Goal: Use online tool/utility: Utilize a website feature to perform a specific function

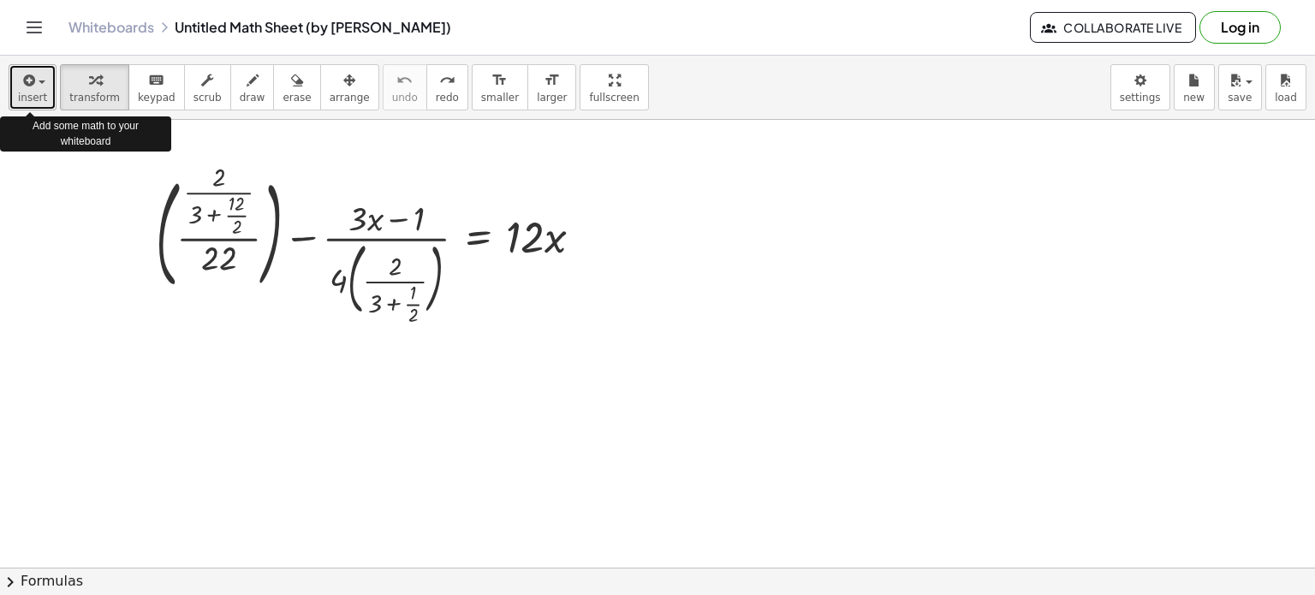
click at [42, 79] on div "button" at bounding box center [32, 79] width 29 height 21
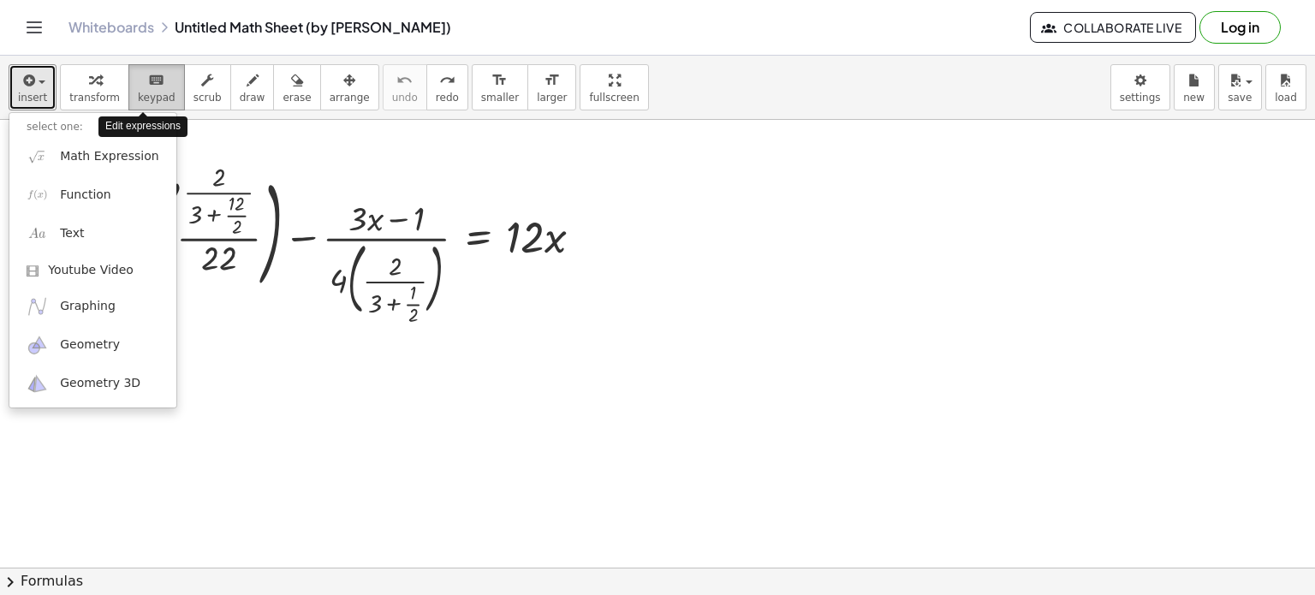
click at [138, 92] on span "keypad" at bounding box center [157, 98] width 38 height 12
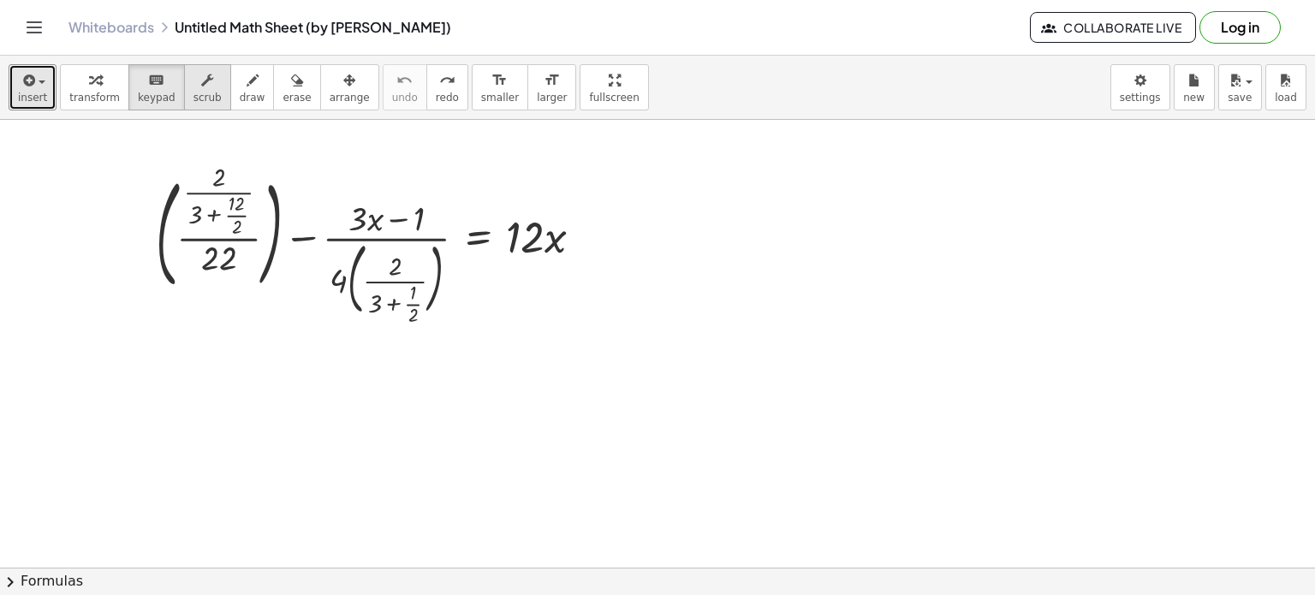
click at [201, 88] on icon "button" at bounding box center [207, 80] width 12 height 21
click at [128, 79] on button "keyboard keypad" at bounding box center [156, 87] width 56 height 46
click at [198, 82] on div "button" at bounding box center [207, 79] width 28 height 21
click at [150, 86] on icon "keyboard" at bounding box center [156, 80] width 16 height 21
click at [193, 85] on div "button" at bounding box center [207, 79] width 28 height 21
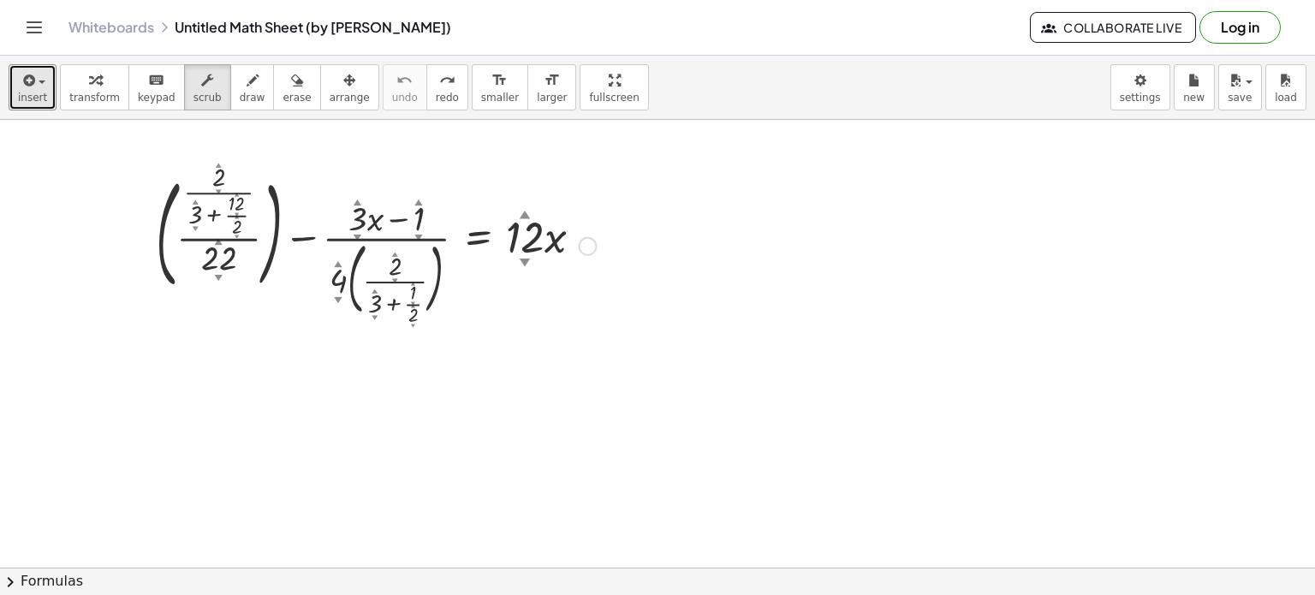
click at [194, 199] on div "▲" at bounding box center [196, 202] width 6 height 9
click at [479, 247] on div "+ ( · · 2 ▲ ▼ · ( + 3 ▲ ▼ + · 12 ▲ ▼ · 2 ▲ ▼ ) · 22 ▲ ▼ ) − · ( + · 3 ▲ ▼ · x −…" at bounding box center [479, 247] width 0 height 0
drag, startPoint x: 193, startPoint y: 211, endPoint x: 183, endPoint y: 213, distance: 9.6
click at [183, 213] on div at bounding box center [375, 245] width 457 height 152
drag, startPoint x: 198, startPoint y: 213, endPoint x: 205, endPoint y: 306, distance: 93.6
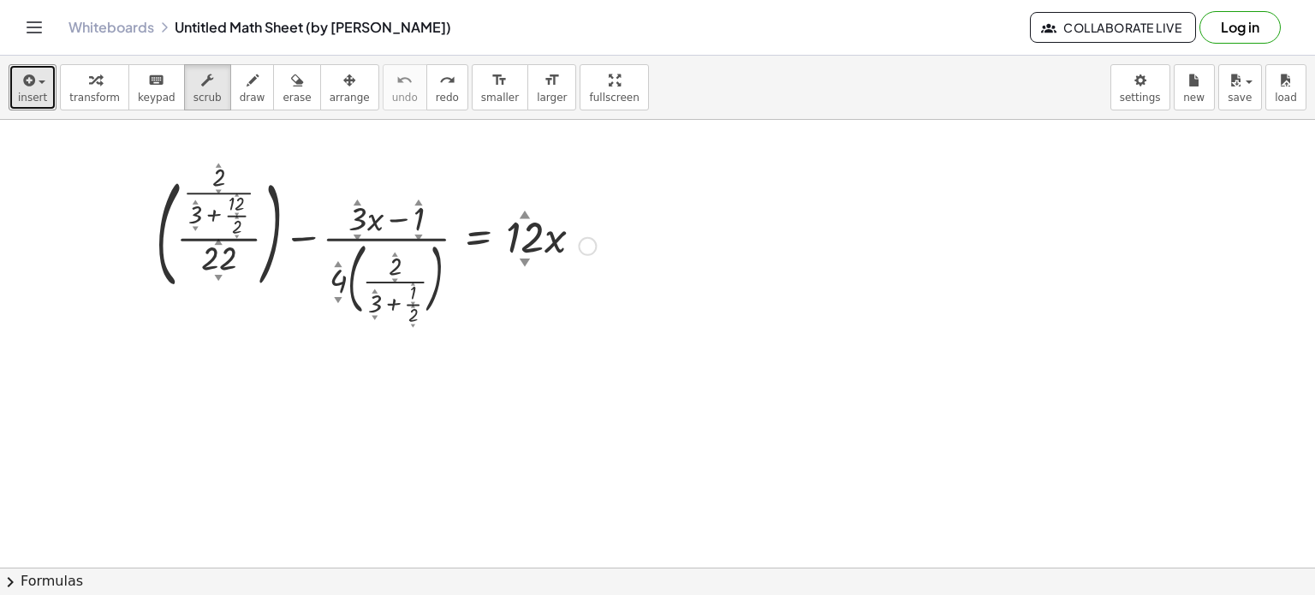
click at [205, 306] on div at bounding box center [375, 245] width 457 height 152
drag, startPoint x: 156, startPoint y: 237, endPoint x: 79, endPoint y: 248, distance: 77.8
drag, startPoint x: 139, startPoint y: 246, endPoint x: 92, endPoint y: 237, distance: 47.9
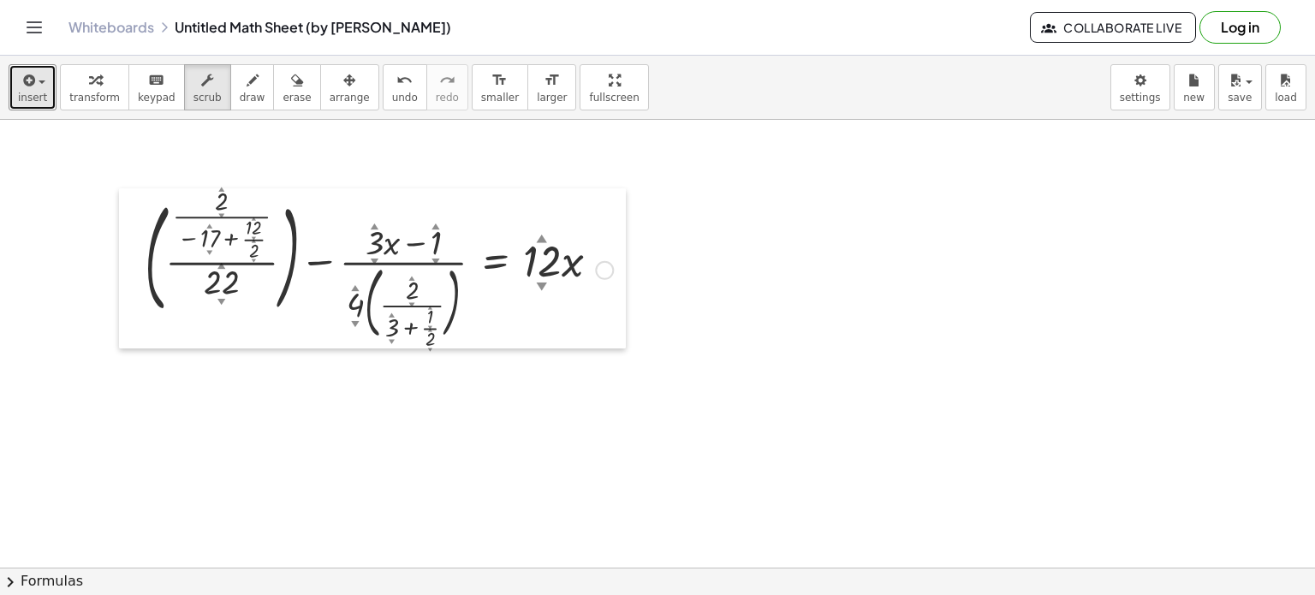
drag, startPoint x: 119, startPoint y: 232, endPoint x: 136, endPoint y: 256, distance: 29.5
click at [136, 256] on div at bounding box center [132, 268] width 26 height 161
drag, startPoint x: 431, startPoint y: 270, endPoint x: 372, endPoint y: 271, distance: 59.1
click at [337, 277] on div at bounding box center [378, 269] width 485 height 152
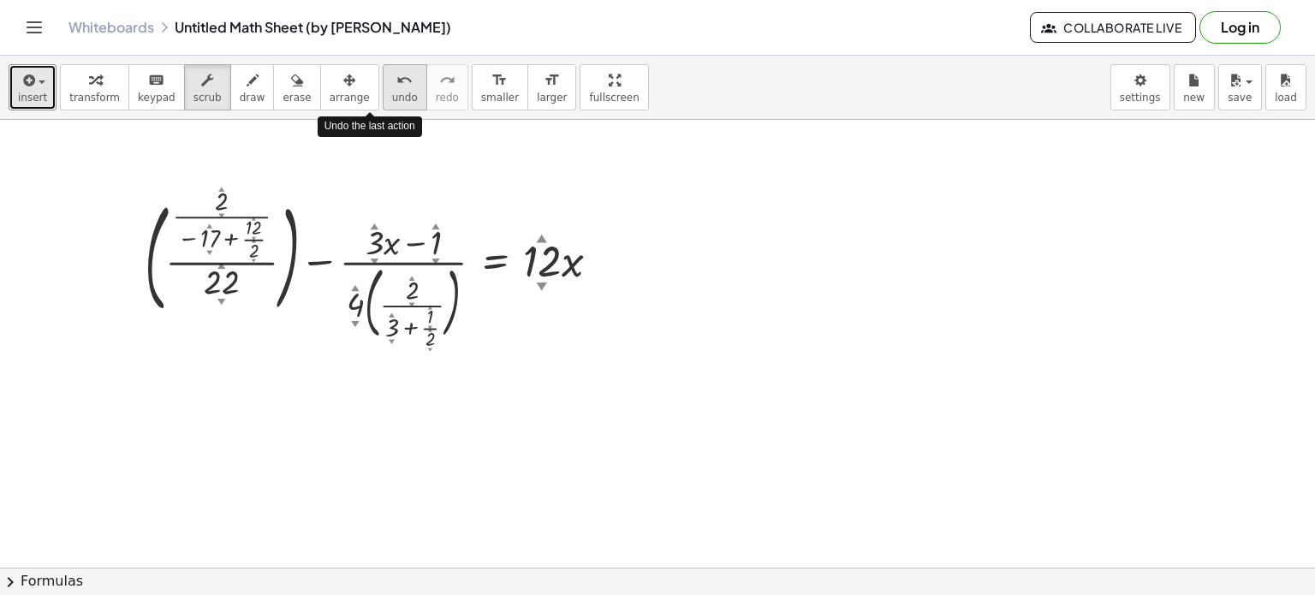
click at [392, 99] on span "undo" at bounding box center [405, 98] width 26 height 12
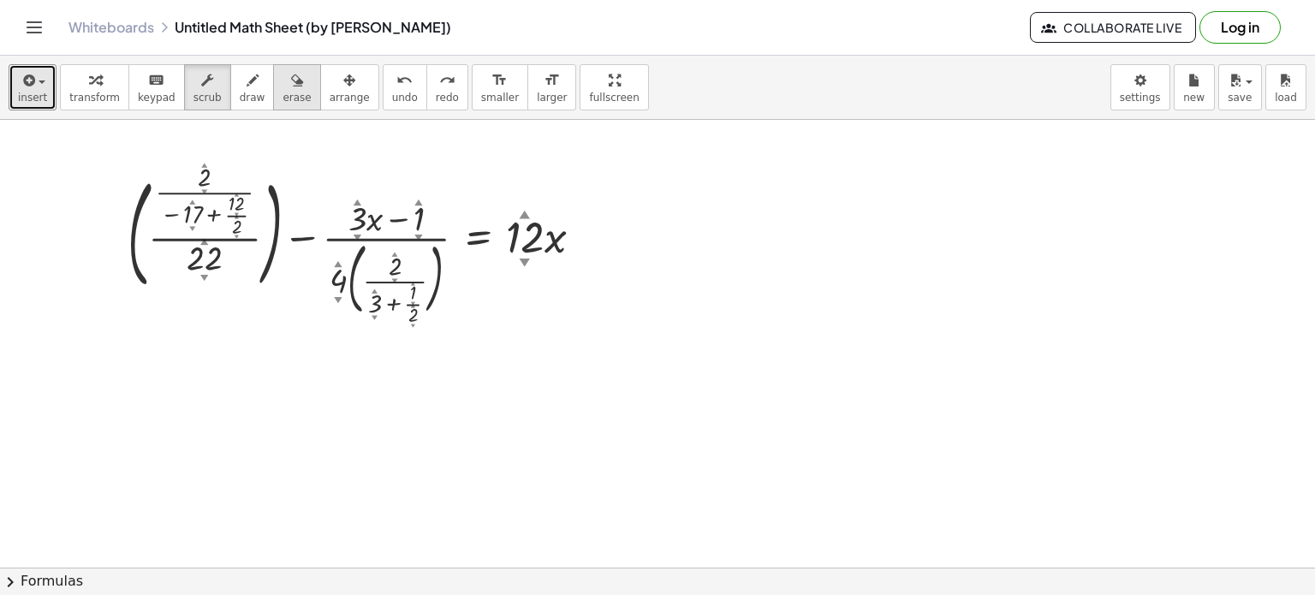
click at [273, 80] on button "erase" at bounding box center [296, 87] width 47 height 46
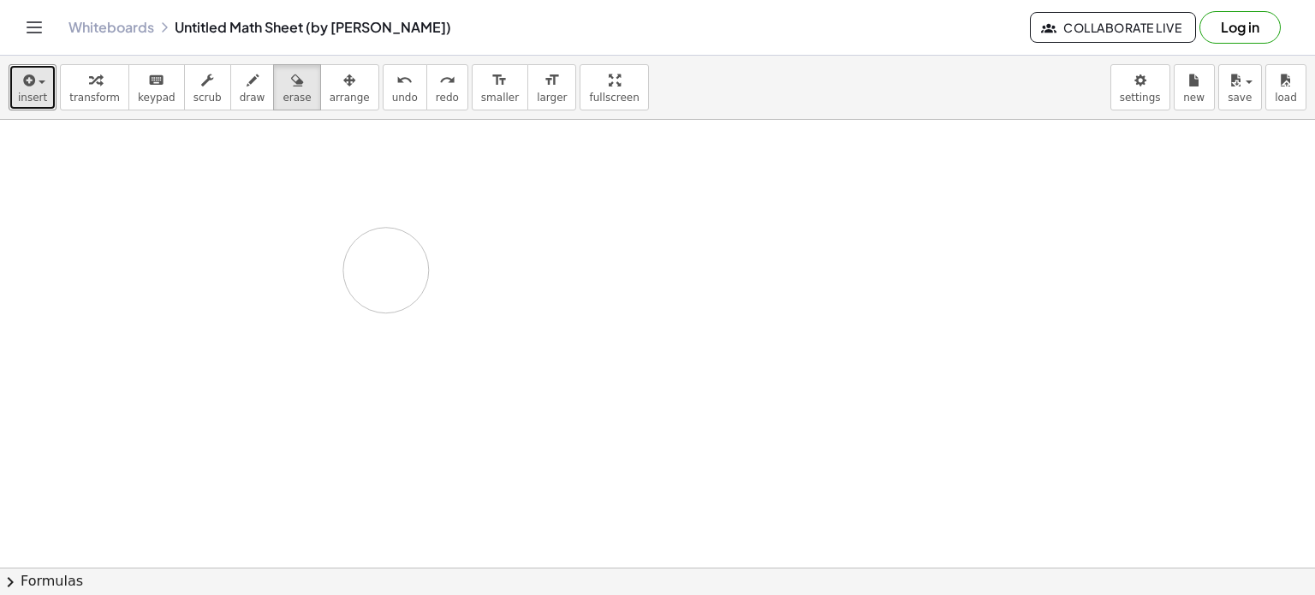
drag, startPoint x: 154, startPoint y: 181, endPoint x: 259, endPoint y: 299, distance: 157.7
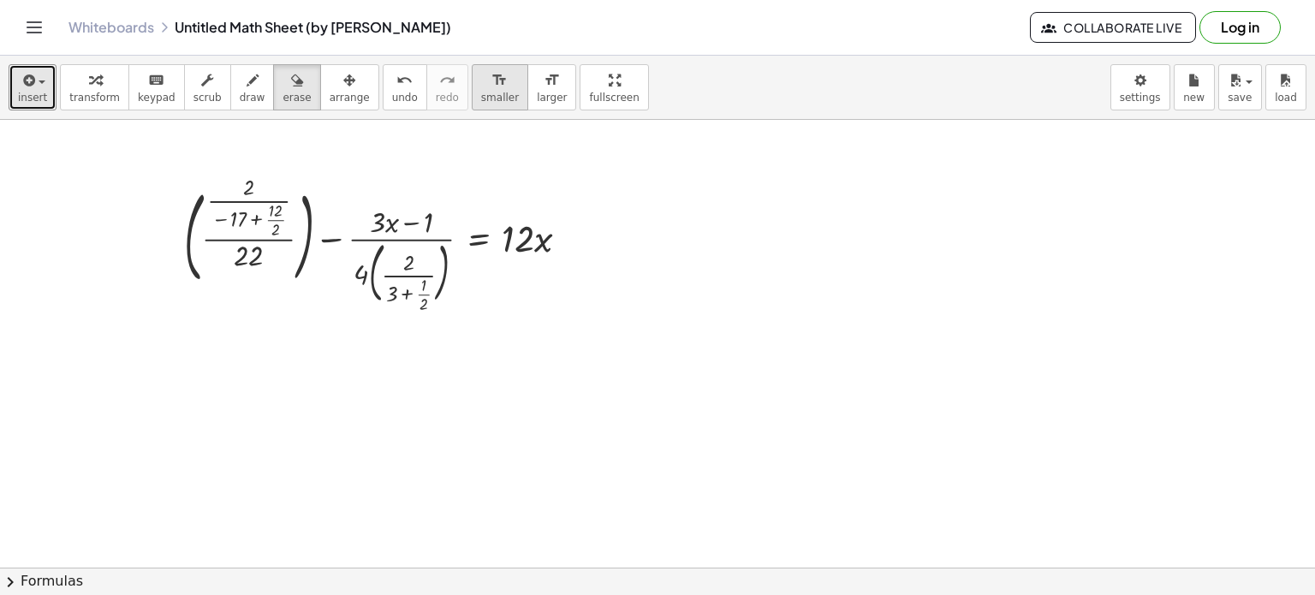
click at [481, 103] on span "smaller" at bounding box center [500, 98] width 38 height 12
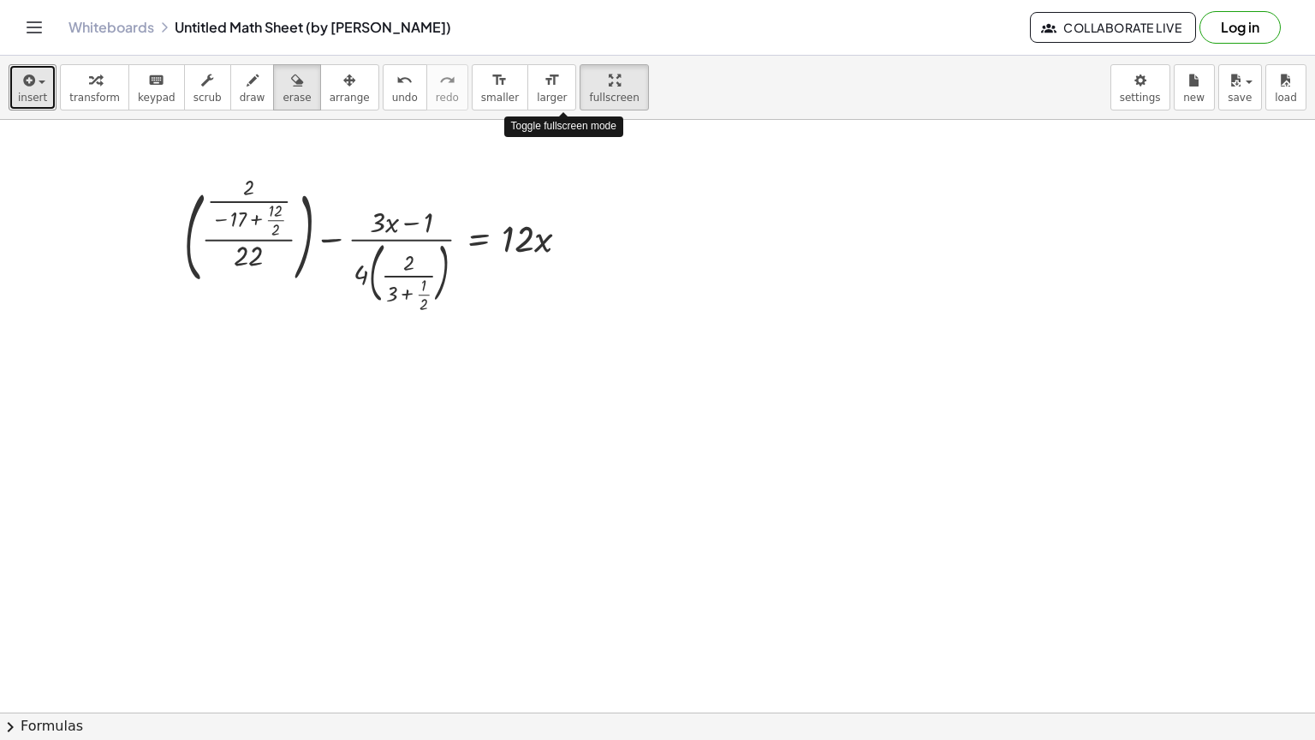
drag, startPoint x: 565, startPoint y: 87, endPoint x: 565, endPoint y: 191, distance: 103.6
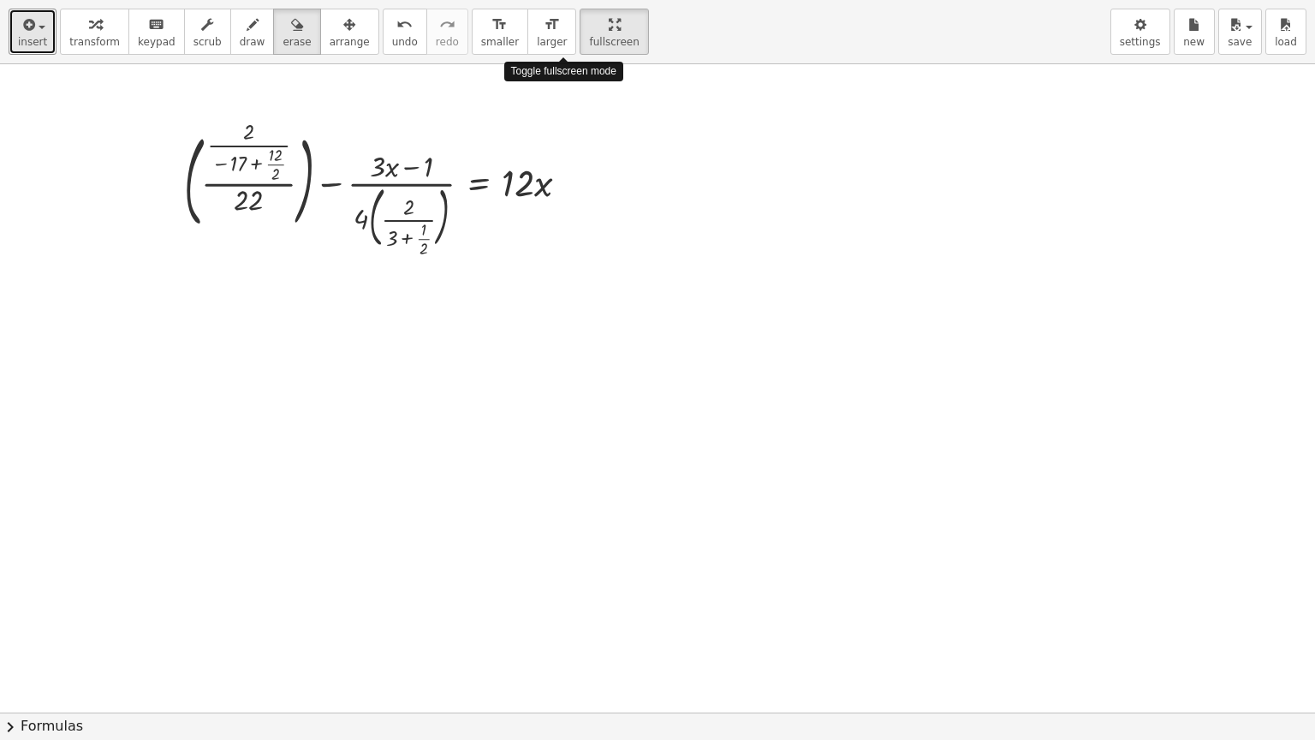
click at [565, 191] on div "insert select one: Math Expression Function Text Youtube Video Graphing Geometr…" at bounding box center [657, 370] width 1315 height 740
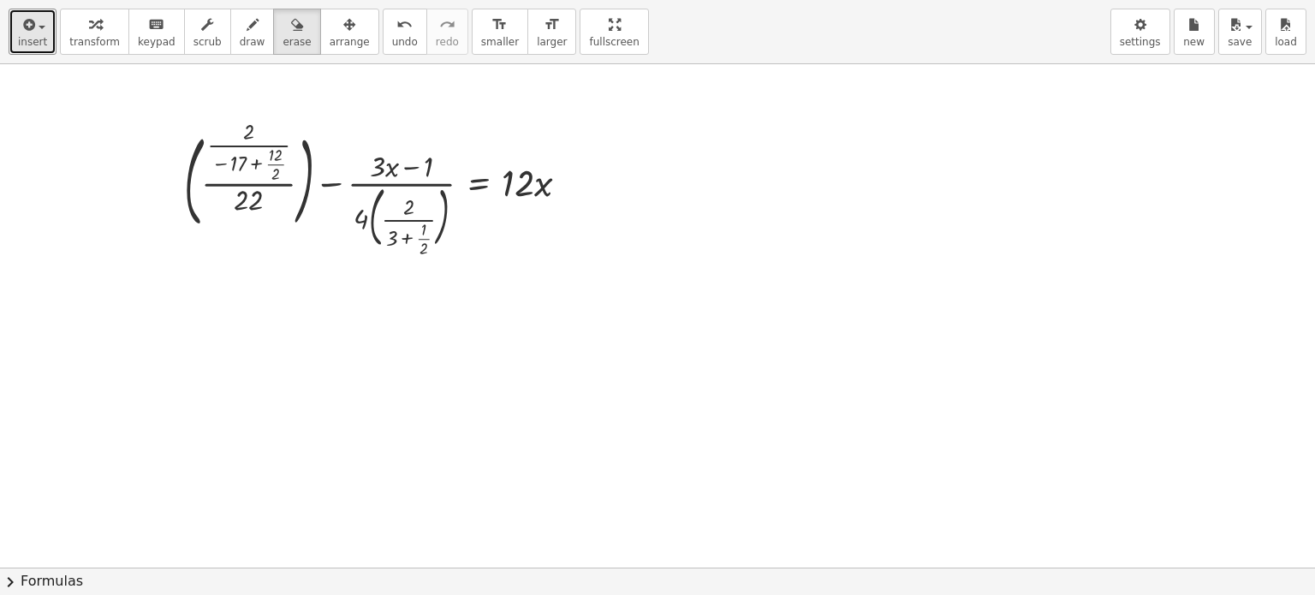
drag, startPoint x: 555, startPoint y: 26, endPoint x: 555, endPoint y: -78, distance: 103.6
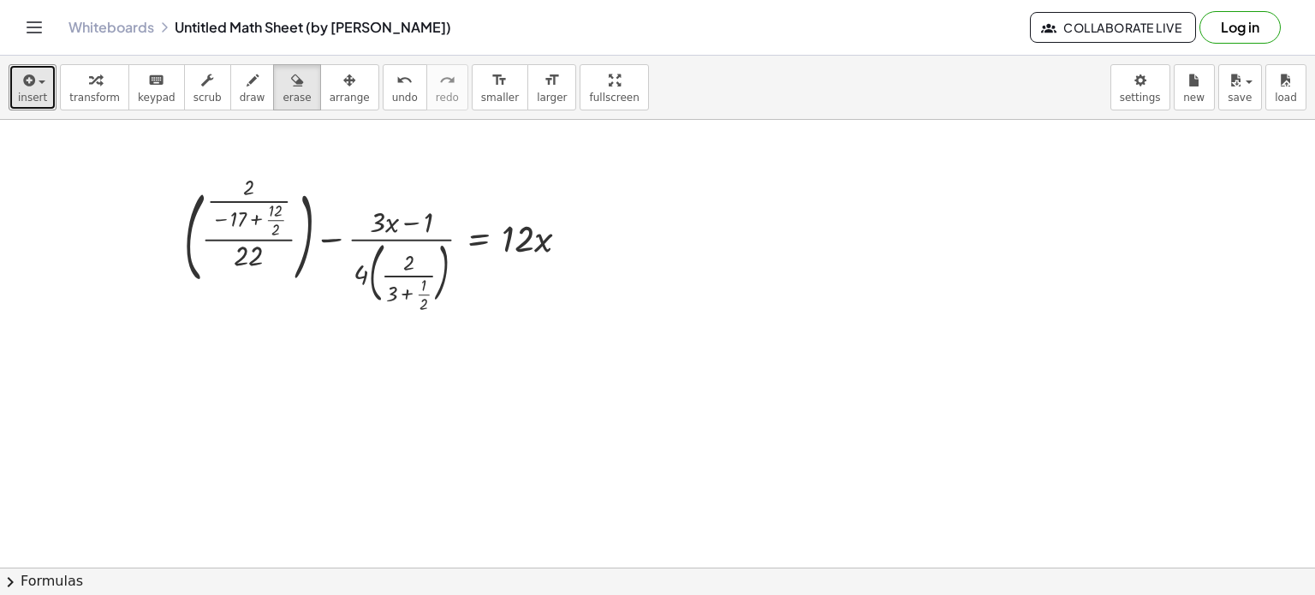
click at [555, 0] on html "Graspable Math Activities Get Started Activity Bank Assigned Work Classes White…" at bounding box center [657, 297] width 1315 height 595
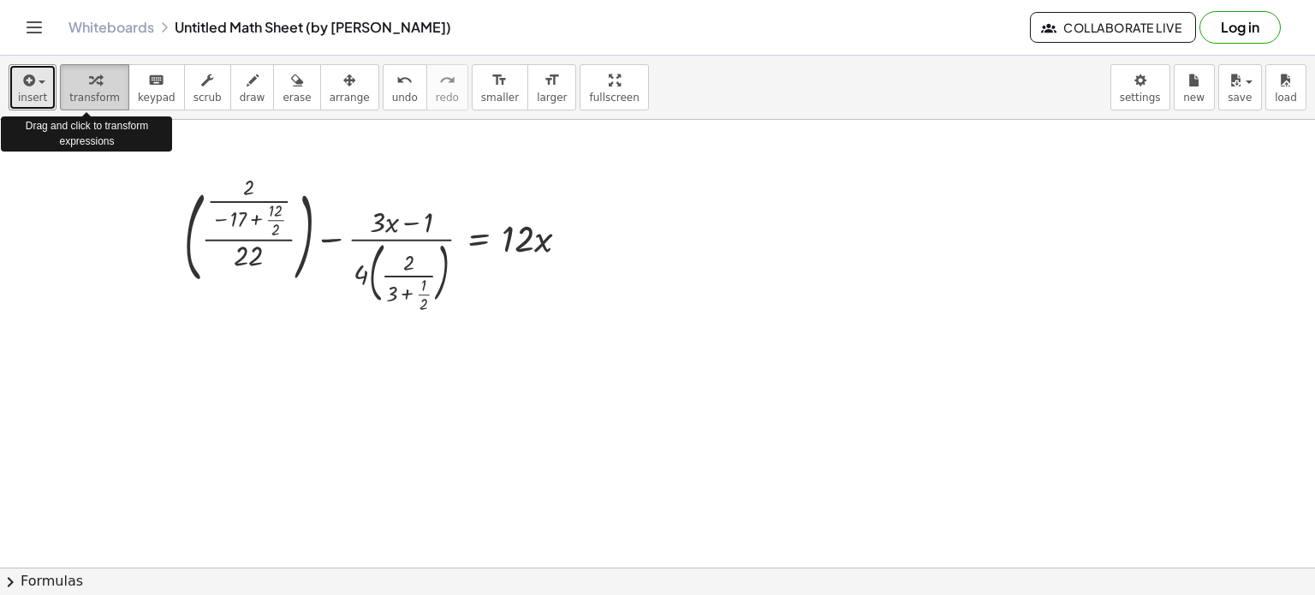
click at [70, 78] on div "button" at bounding box center [94, 79] width 51 height 21
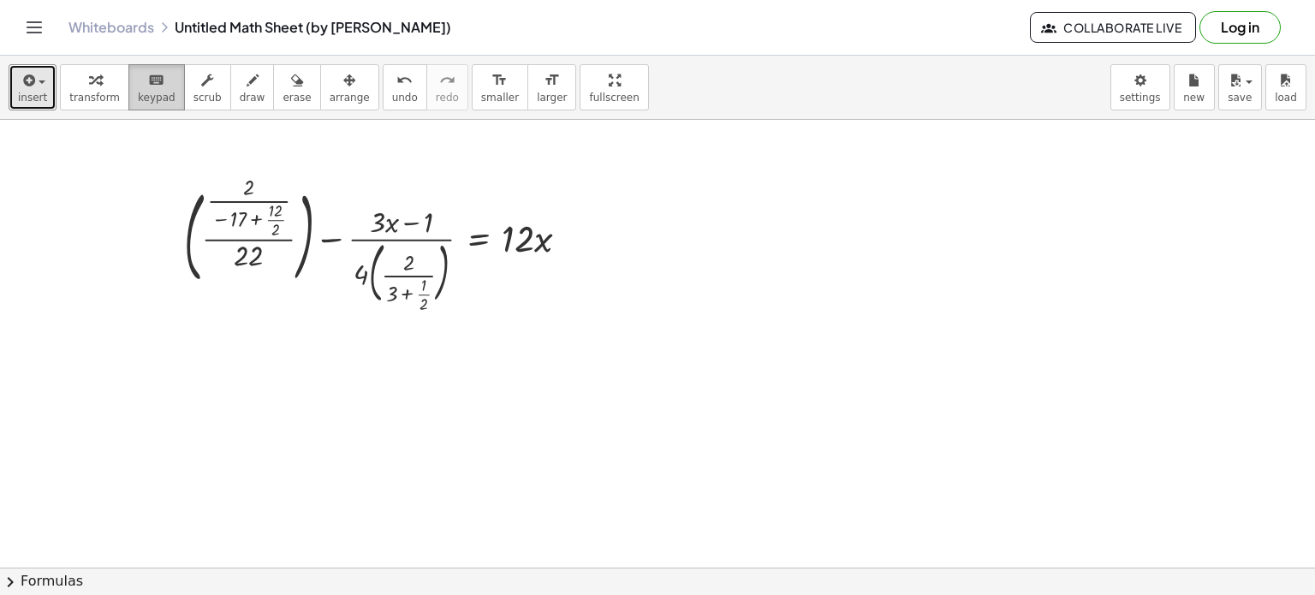
click at [146, 98] on span "keypad" at bounding box center [157, 98] width 38 height 12
click at [300, 270] on div at bounding box center [382, 244] width 415 height 129
click at [272, 215] on div at bounding box center [276, 211] width 14 height 18
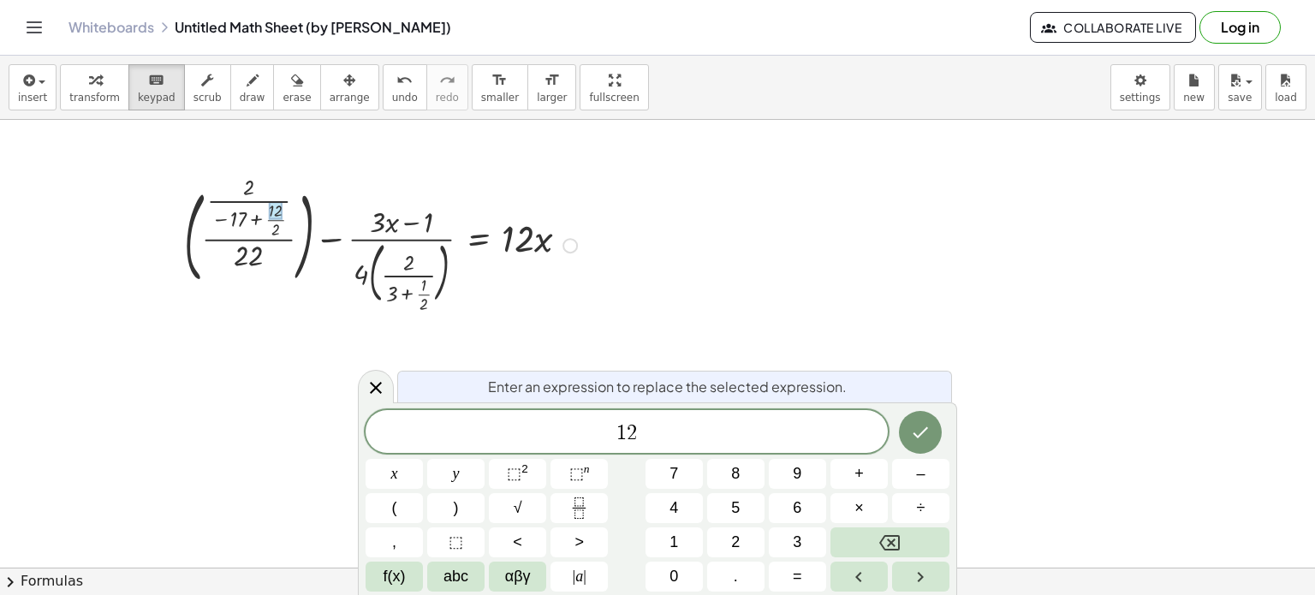
click at [272, 215] on div at bounding box center [276, 211] width 14 height 18
click at [522, 577] on span "αβγ" at bounding box center [518, 576] width 26 height 23
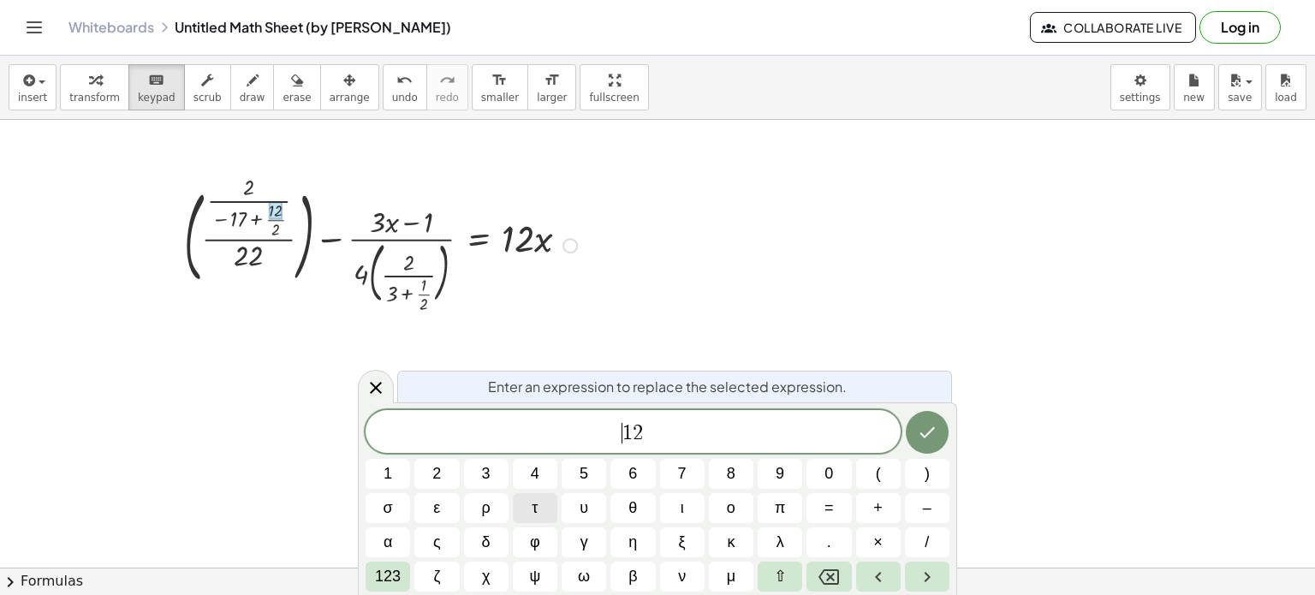
click at [544, 522] on button "τ" at bounding box center [535, 508] width 45 height 30
click at [937, 441] on button "Done" at bounding box center [927, 432] width 43 height 43
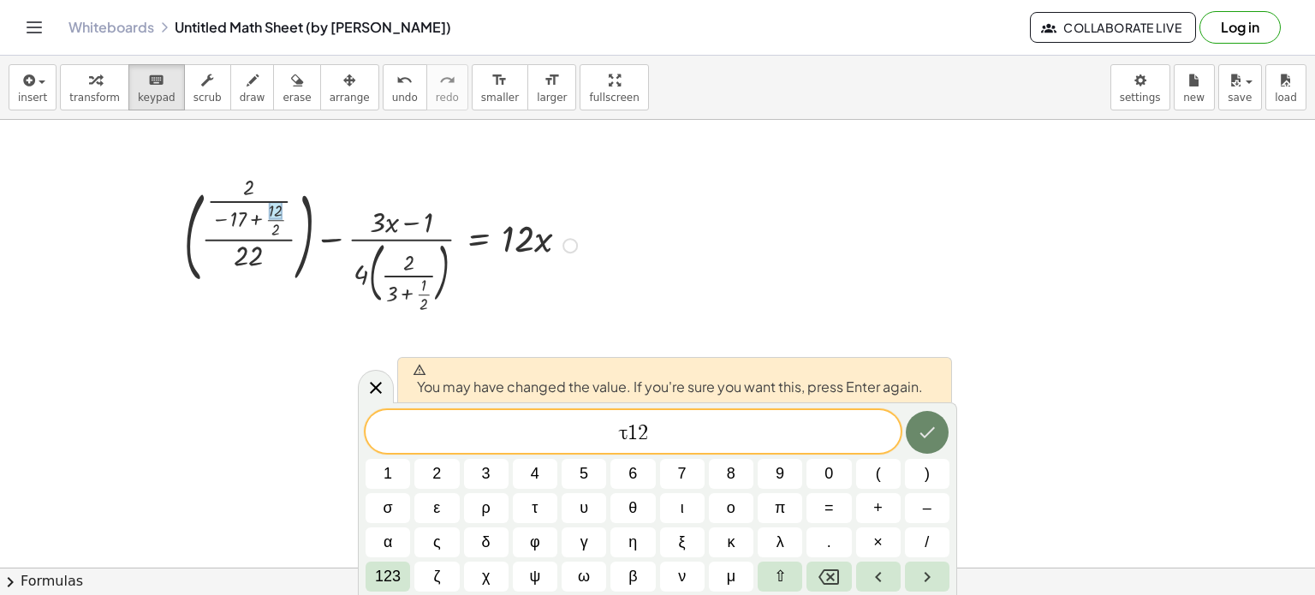
click at [937, 441] on button "Done" at bounding box center [927, 432] width 43 height 43
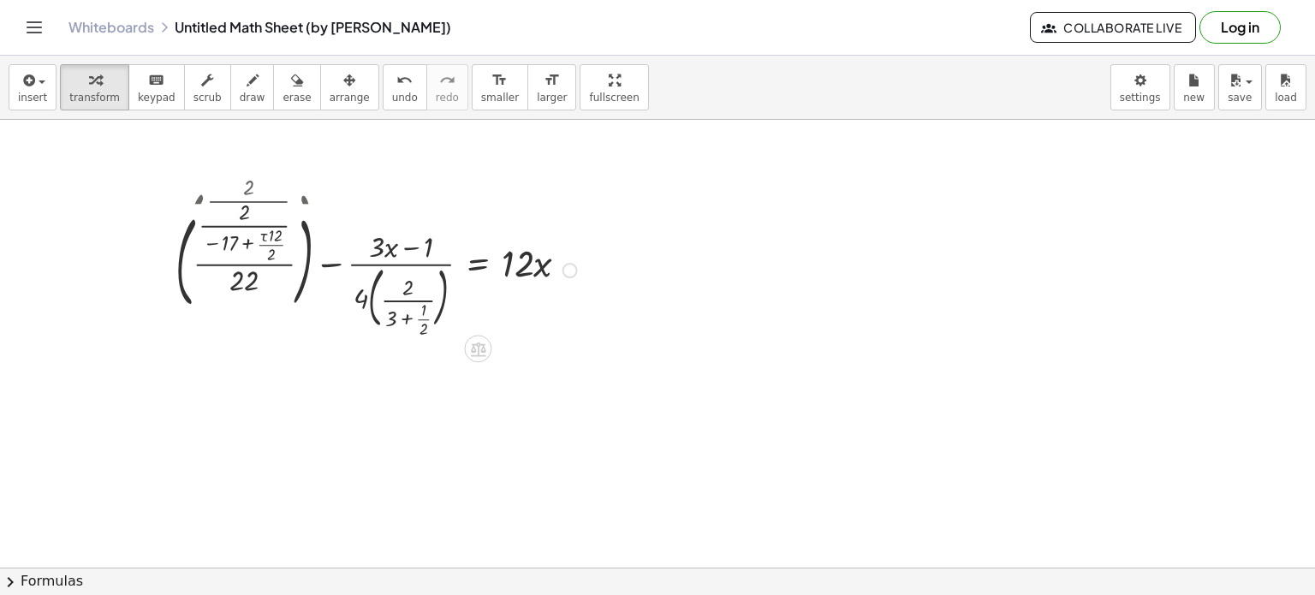
drag, startPoint x: 569, startPoint y: 374, endPoint x: 545, endPoint y: 264, distance: 113.0
click at [478, 270] on div "+ ( · · 2 · ( − 17 + · · 2 ) · 22 ) − · ( + · 3 · x − 1 ) · 4 · ( · 2 · ( + 3 +…" at bounding box center [478, 270] width 0 height 0
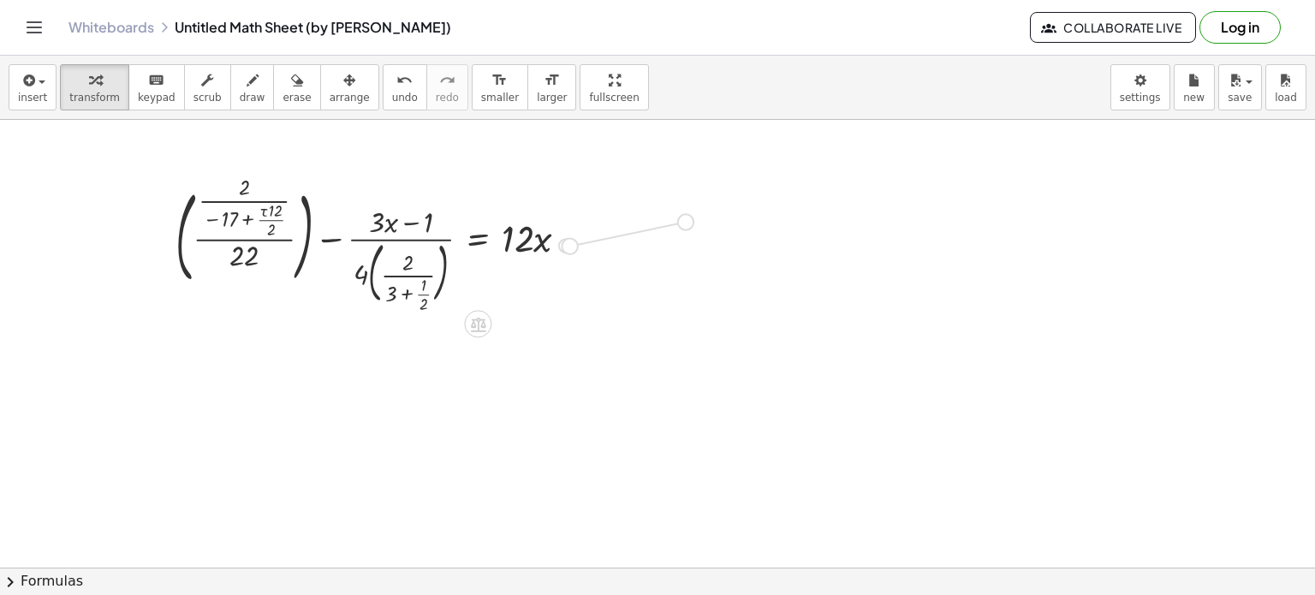
drag, startPoint x: 572, startPoint y: 245, endPoint x: 695, endPoint y: 218, distance: 126.1
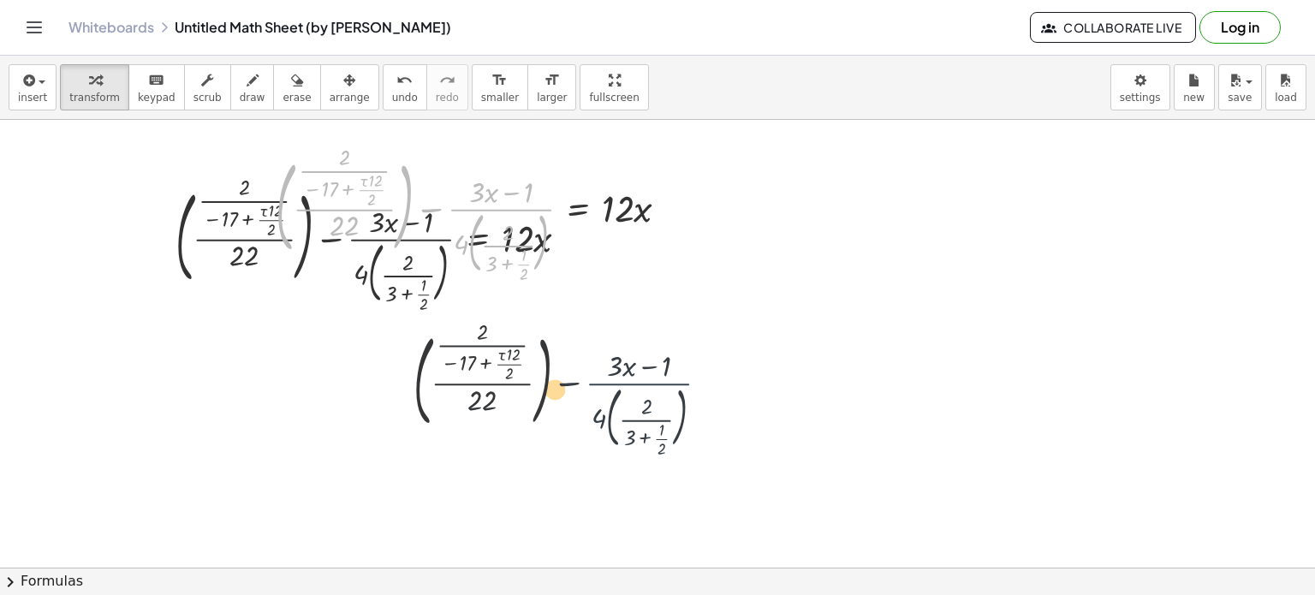
drag, startPoint x: 507, startPoint y: 206, endPoint x: 645, endPoint y: 389, distance: 229.8
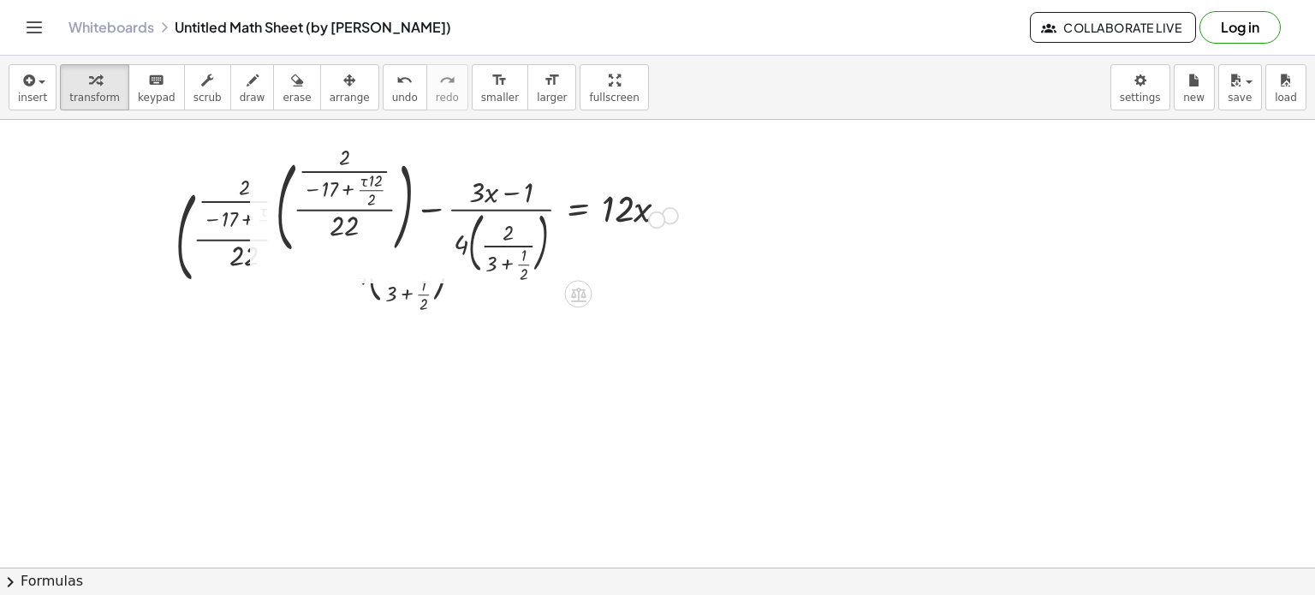
drag, startPoint x: 671, startPoint y: 212, endPoint x: 479, endPoint y: 284, distance: 204.8
click at [572, 256] on div at bounding box center [479, 214] width 424 height 129
click at [572, 256] on div at bounding box center [489, 214] width 403 height 125
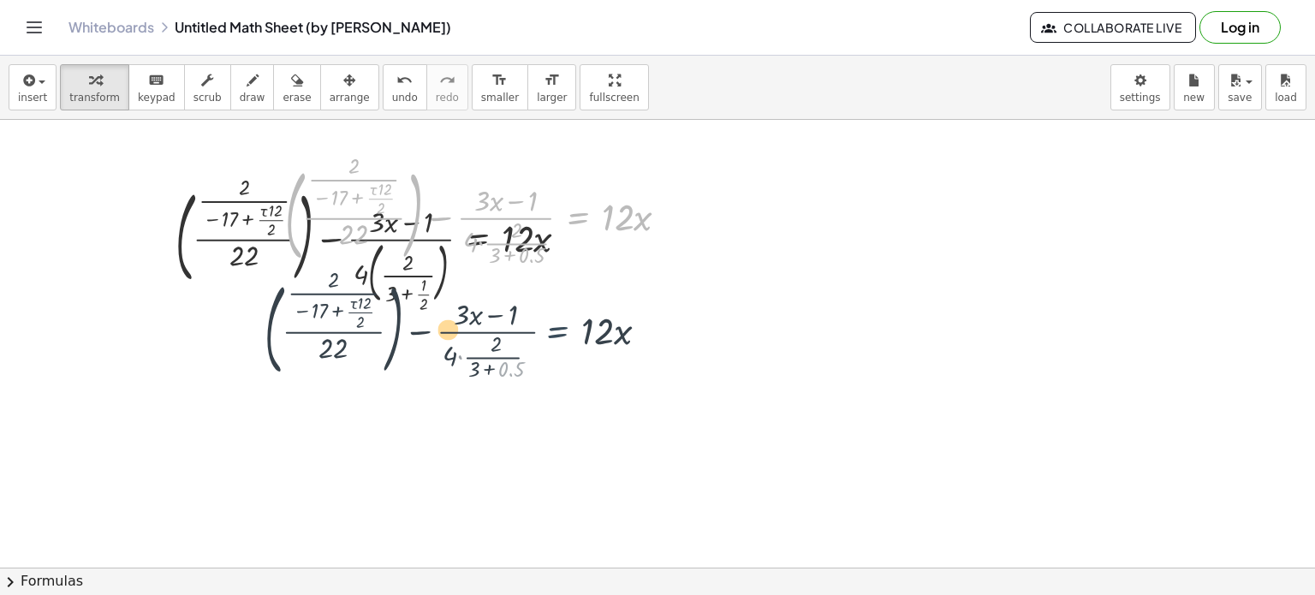
drag, startPoint x: 572, startPoint y: 256, endPoint x: 551, endPoint y: 372, distance: 118.2
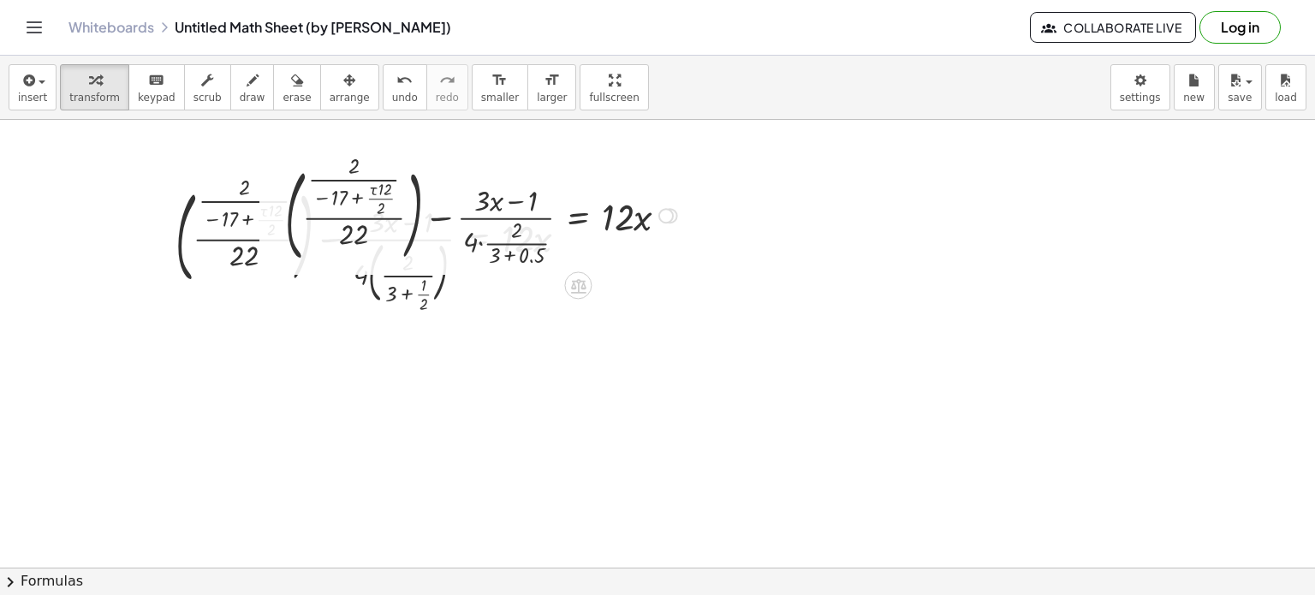
click at [548, 265] on div at bounding box center [483, 214] width 414 height 112
click at [548, 265] on div at bounding box center [496, 214] width 392 height 112
click at [514, 229] on div at bounding box center [483, 214] width 414 height 109
click at [514, 229] on div at bounding box center [489, 214] width 404 height 109
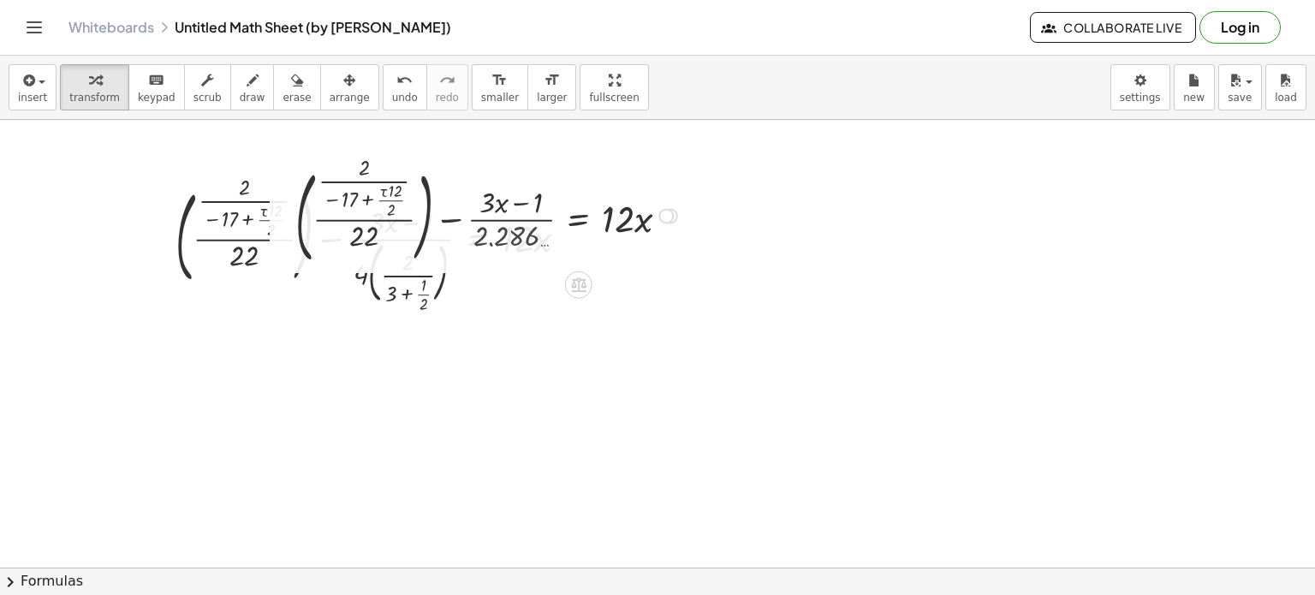
click at [514, 229] on div at bounding box center [489, 214] width 404 height 109
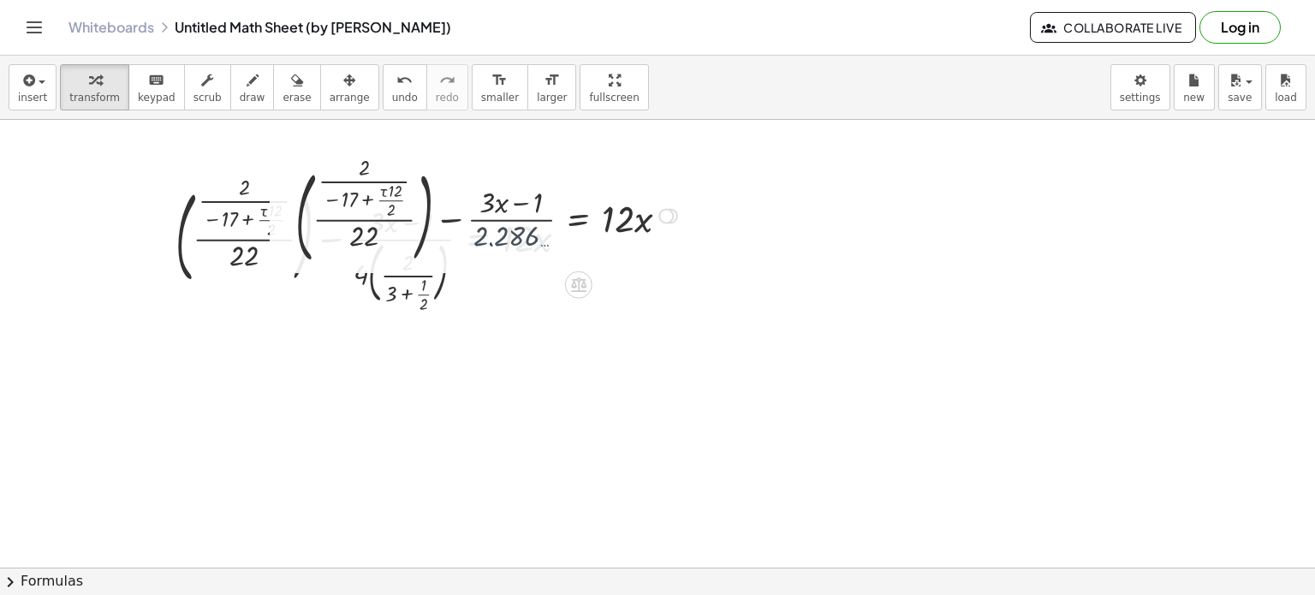
click at [514, 229] on div at bounding box center [489, 214] width 404 height 109
drag, startPoint x: 514, startPoint y: 229, endPoint x: 408, endPoint y: 215, distance: 106.2
click at [408, 215] on div at bounding box center [489, 214] width 404 height 109
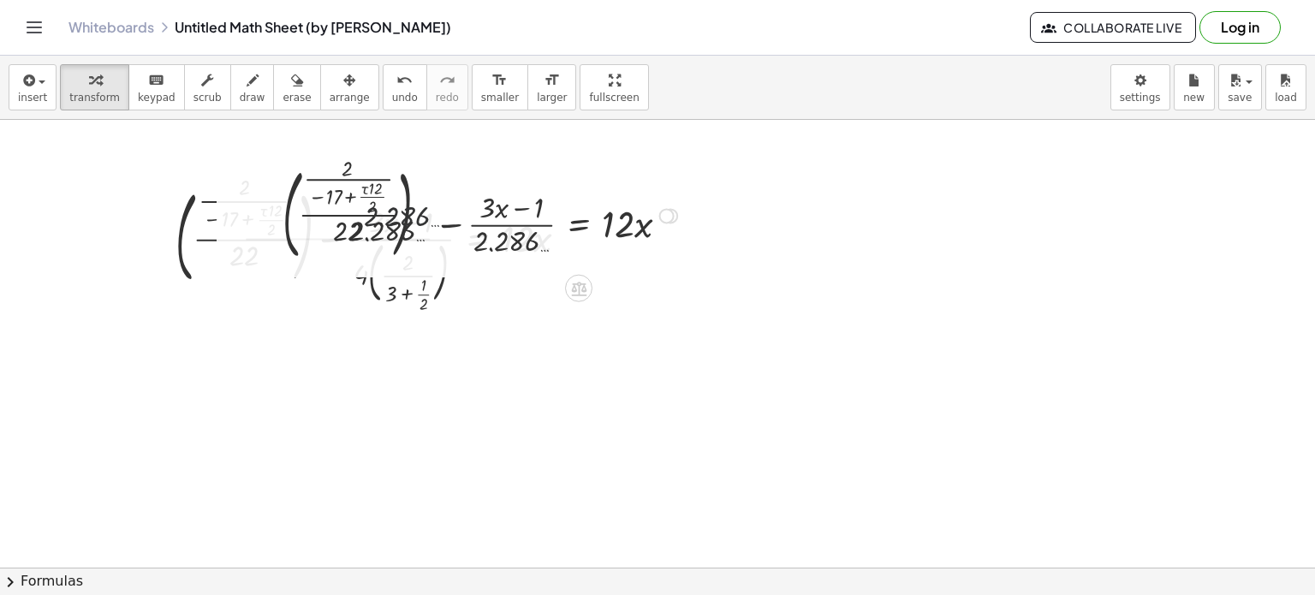
click at [408, 215] on div at bounding box center [462, 214] width 457 height 117
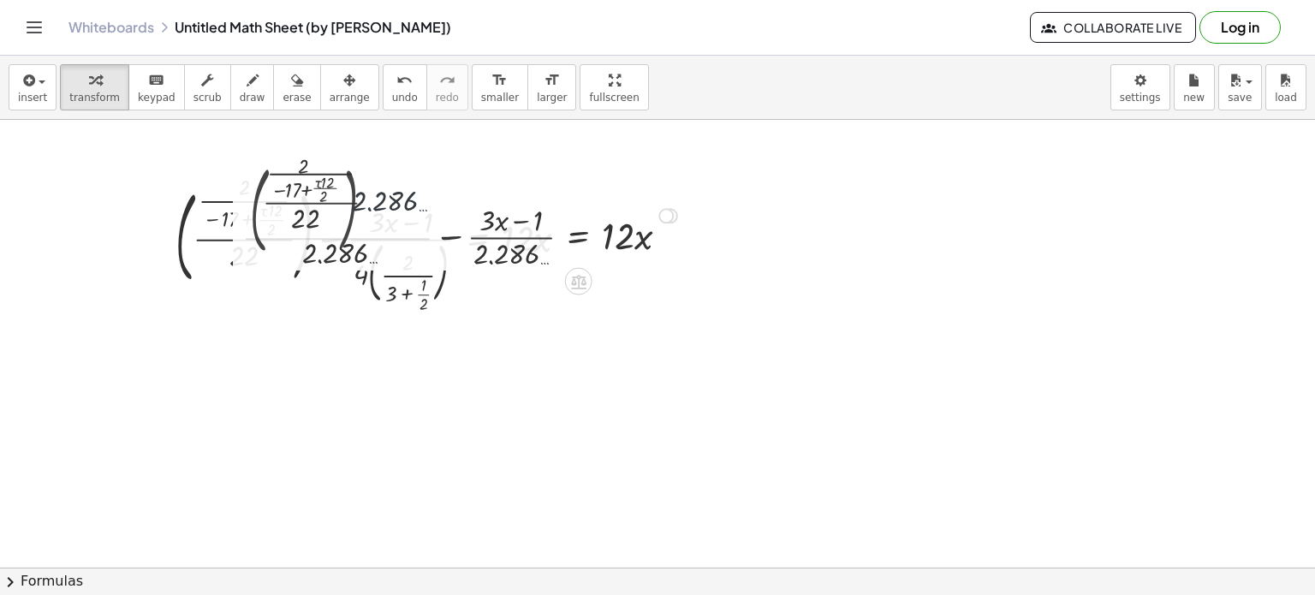
click at [408, 215] on div at bounding box center [470, 215] width 441 height 104
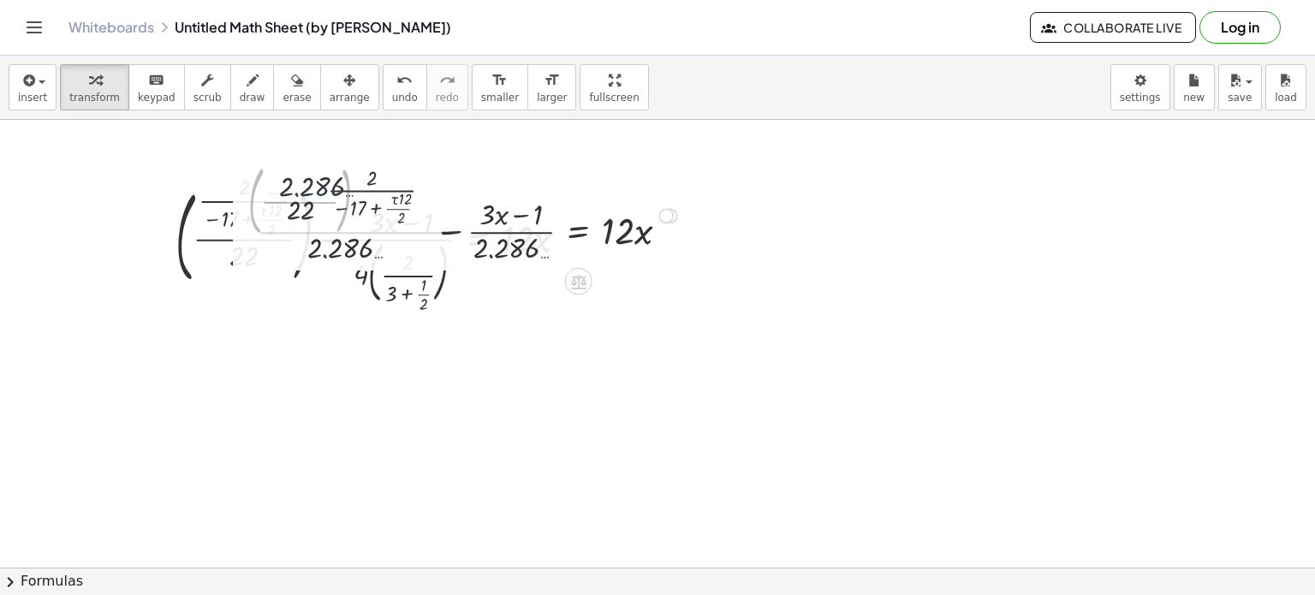
drag, startPoint x: 408, startPoint y: 215, endPoint x: 350, endPoint y: 232, distance: 60.7
click at [350, 232] on div at bounding box center [470, 215] width 441 height 104
click at [350, 232] on div at bounding box center [480, 215] width 422 height 104
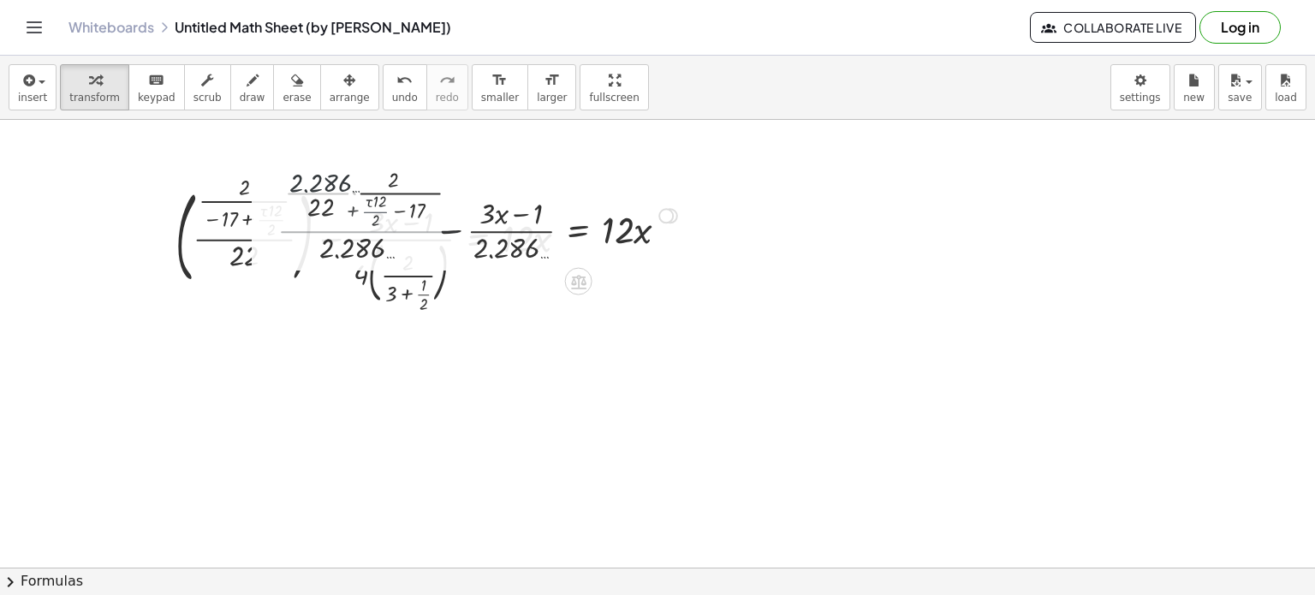
click at [350, 232] on div at bounding box center [480, 215] width 422 height 104
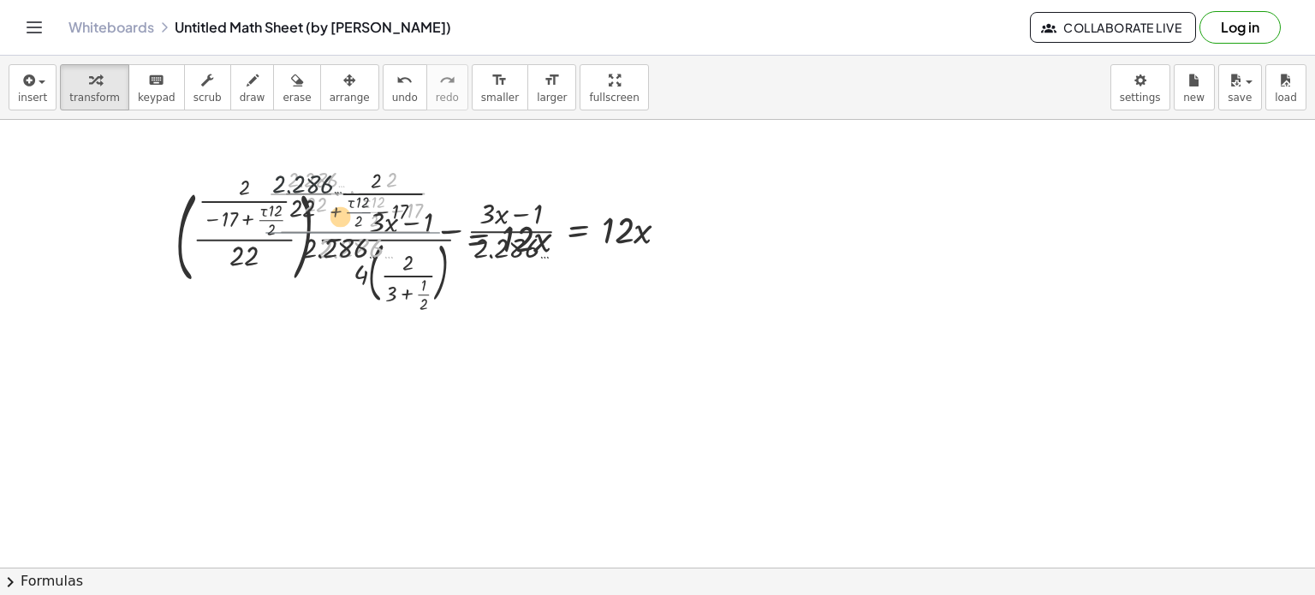
drag, startPoint x: 350, startPoint y: 232, endPoint x: 276, endPoint y: 234, distance: 73.6
click at [276, 234] on div "+ ( · · 2 · ( − 17 + · τ · 12 · 2 ) · 22 ) − · ( + · 3 · x − 1 ) · 4 · ( · 2 · …" at bounding box center [470, 214] width 437 height 112
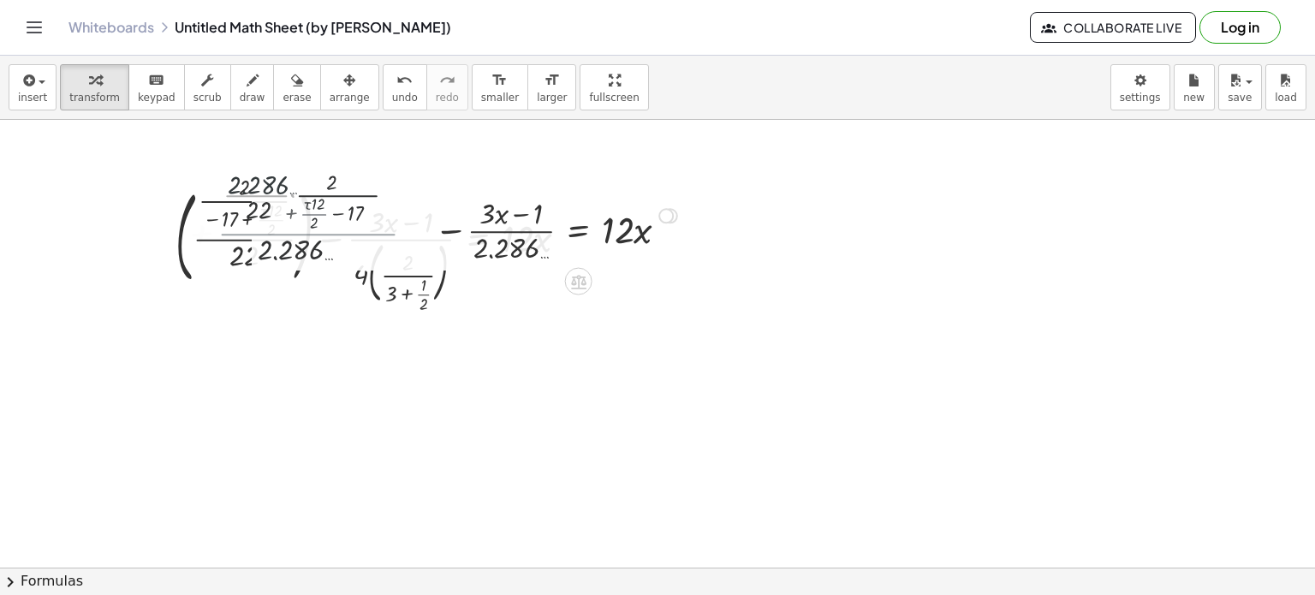
click at [276, 234] on div at bounding box center [265, 214] width 26 height 112
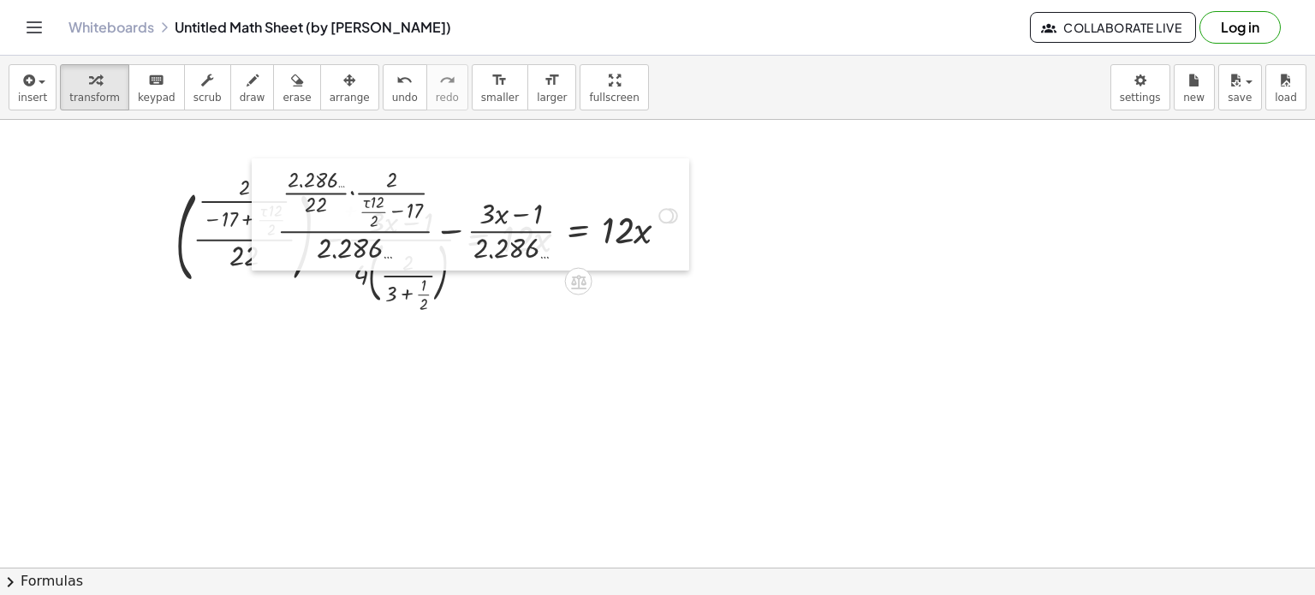
click at [276, 234] on div at bounding box center [265, 214] width 26 height 112
drag, startPoint x: 276, startPoint y: 234, endPoint x: 226, endPoint y: 239, distance: 50.8
click at [252, 239] on div at bounding box center [265, 214] width 26 height 112
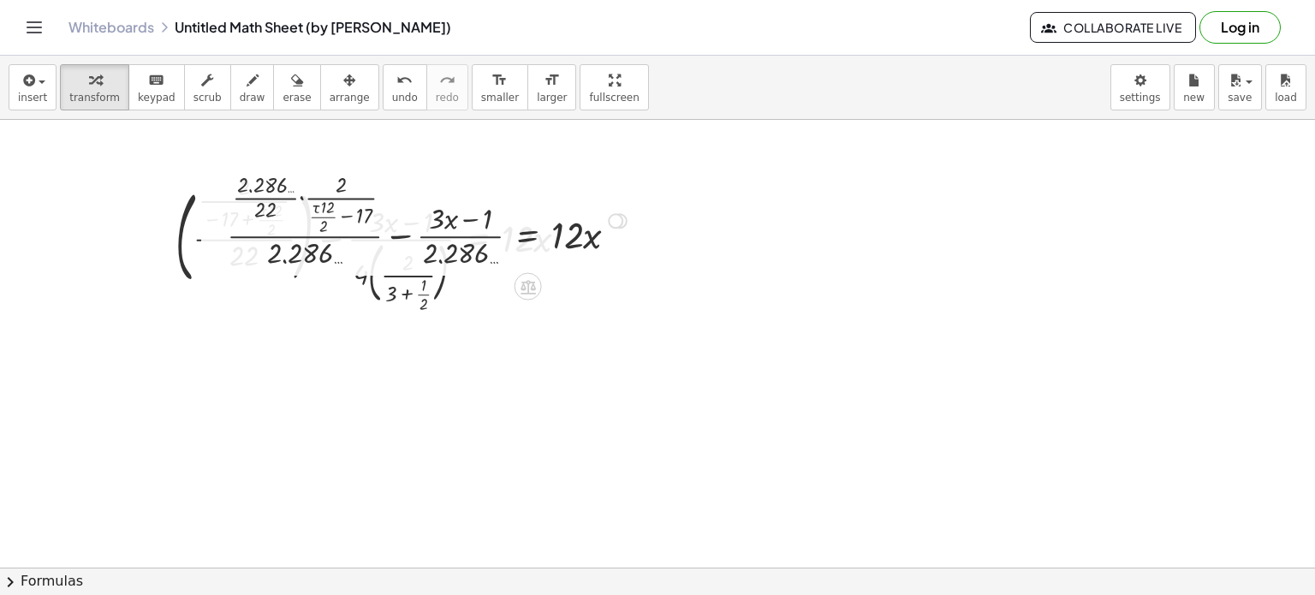
click at [226, 239] on div at bounding box center [214, 219] width 26 height 112
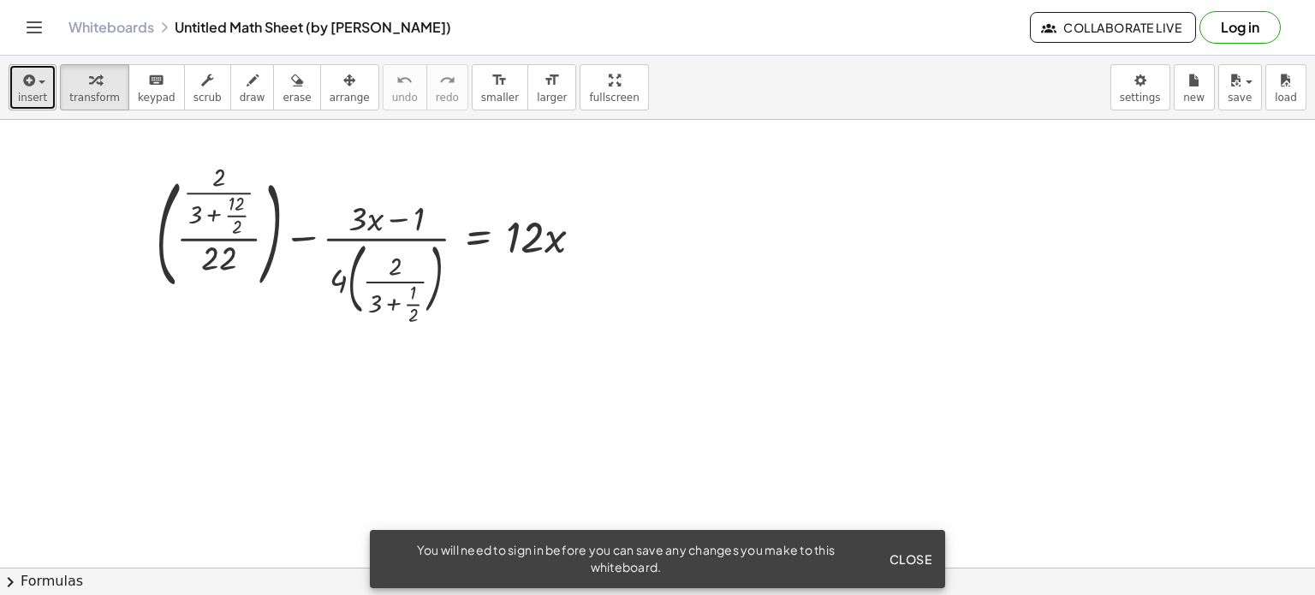
click at [38, 98] on span "insert" at bounding box center [32, 98] width 29 height 12
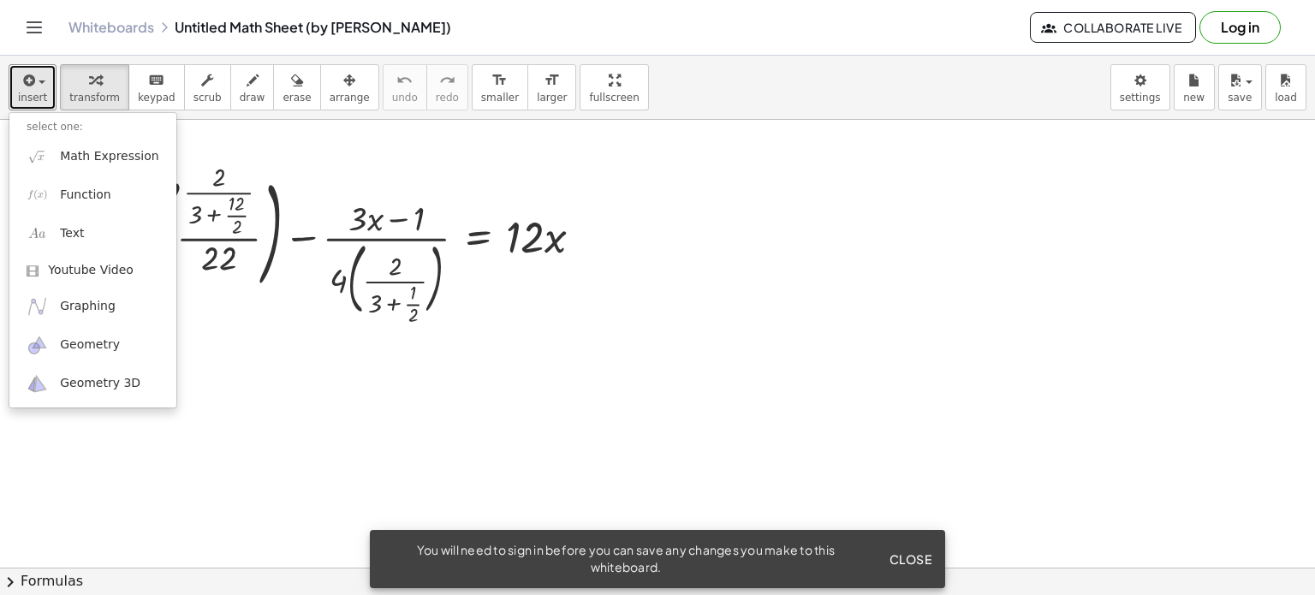
click at [271, 383] on div at bounding box center [657, 567] width 1315 height 895
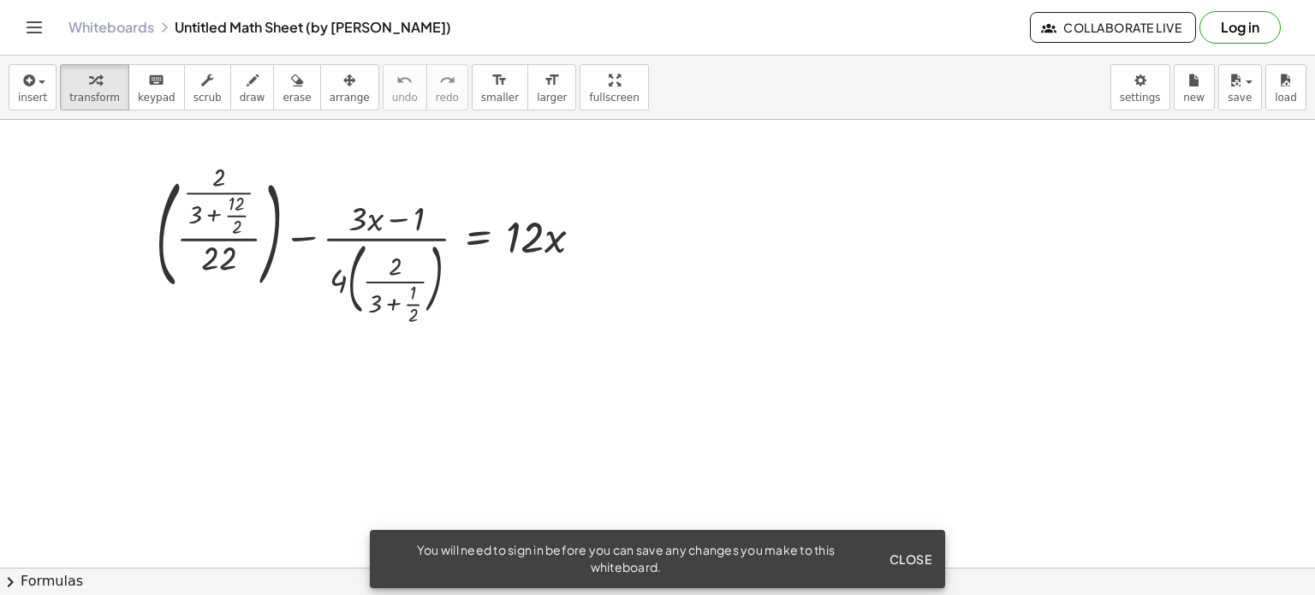
click at [29, 26] on icon "Toggle navigation" at bounding box center [34, 27] width 21 height 21
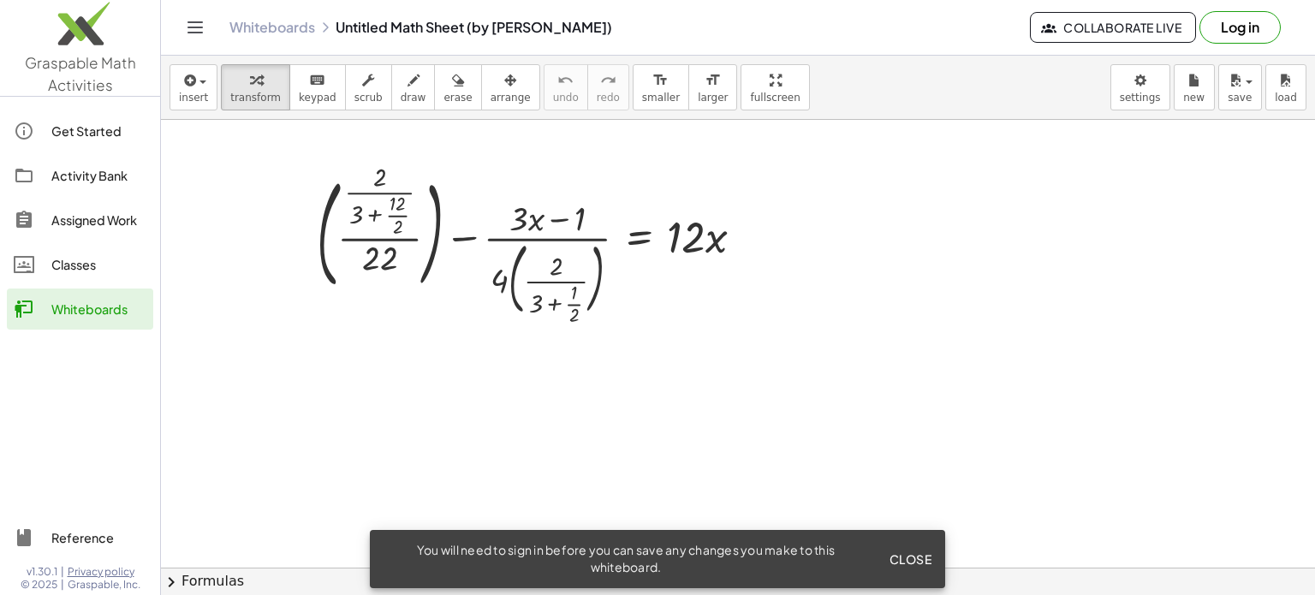
click at [97, 235] on link "Assigned Work" at bounding box center [80, 219] width 146 height 41
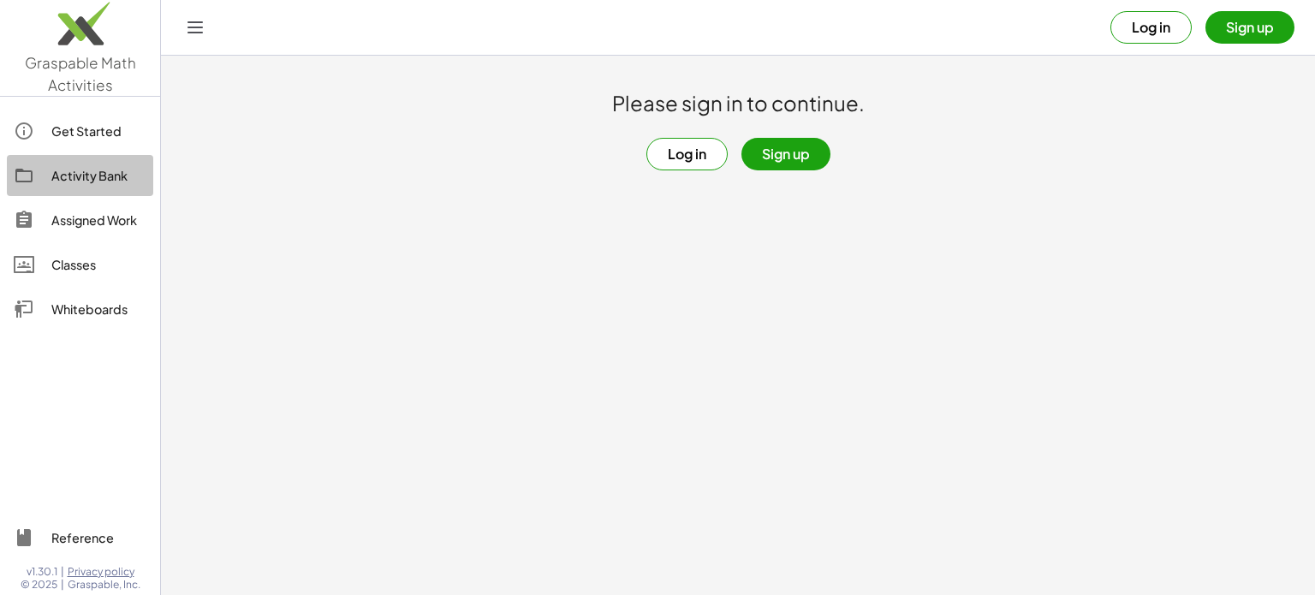
click at [82, 163] on link "Activity Bank" at bounding box center [80, 175] width 146 height 41
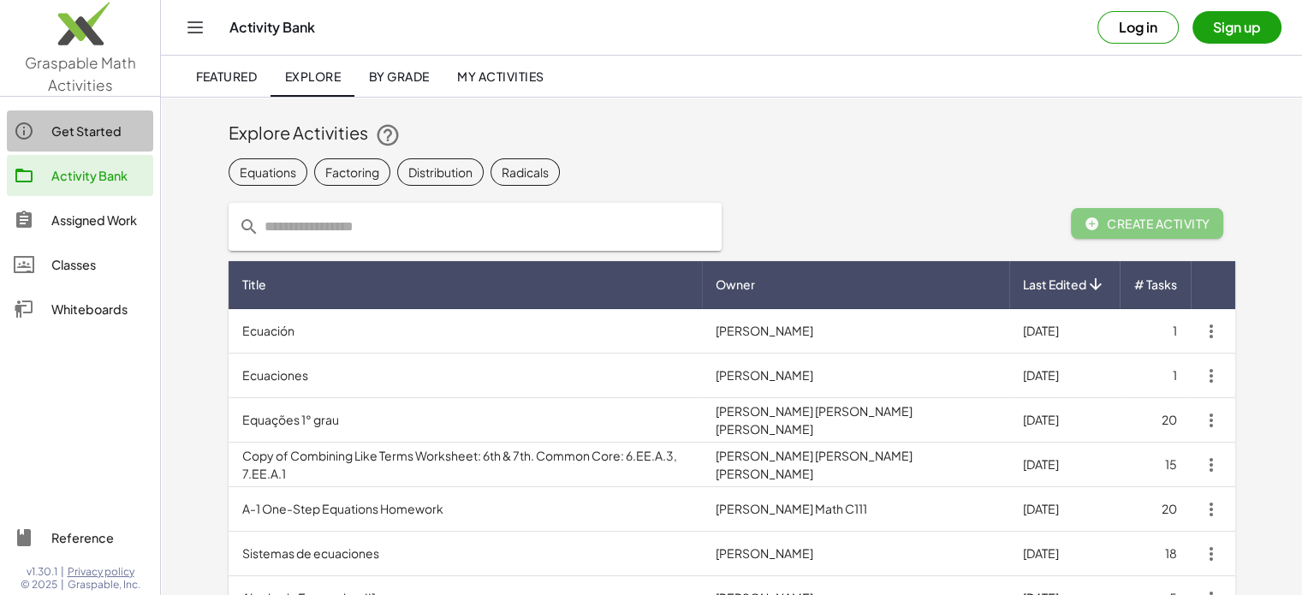
click at [104, 122] on div "Get Started" at bounding box center [98, 131] width 95 height 21
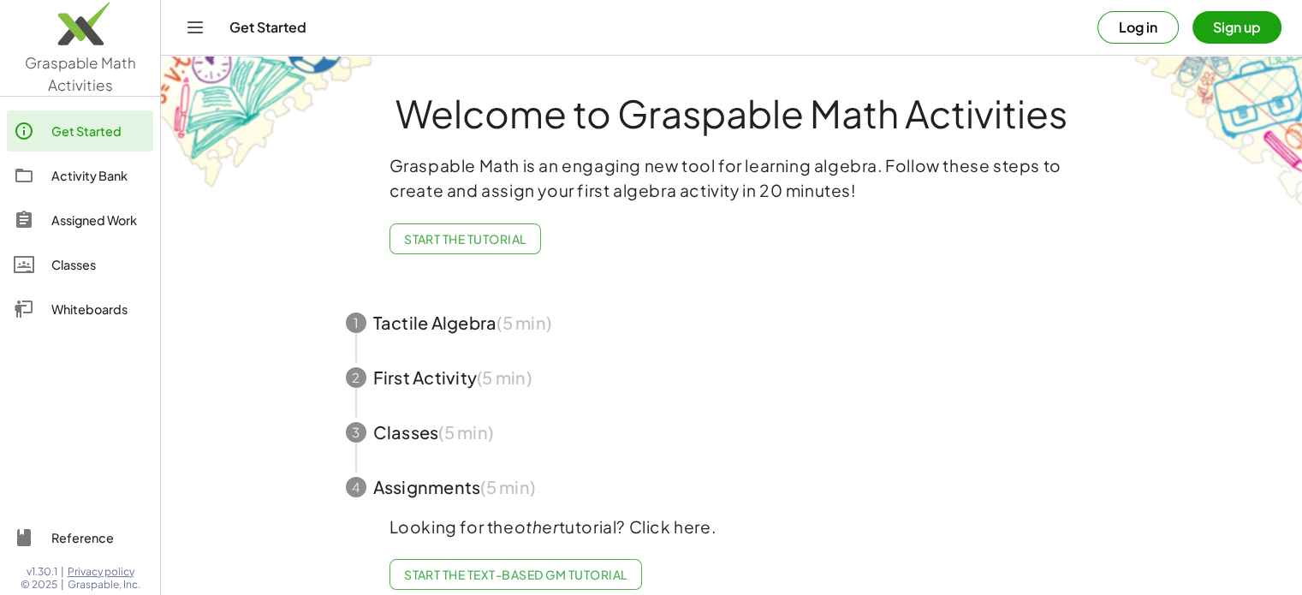
click at [103, 304] on div "Whiteboards" at bounding box center [98, 309] width 95 height 21
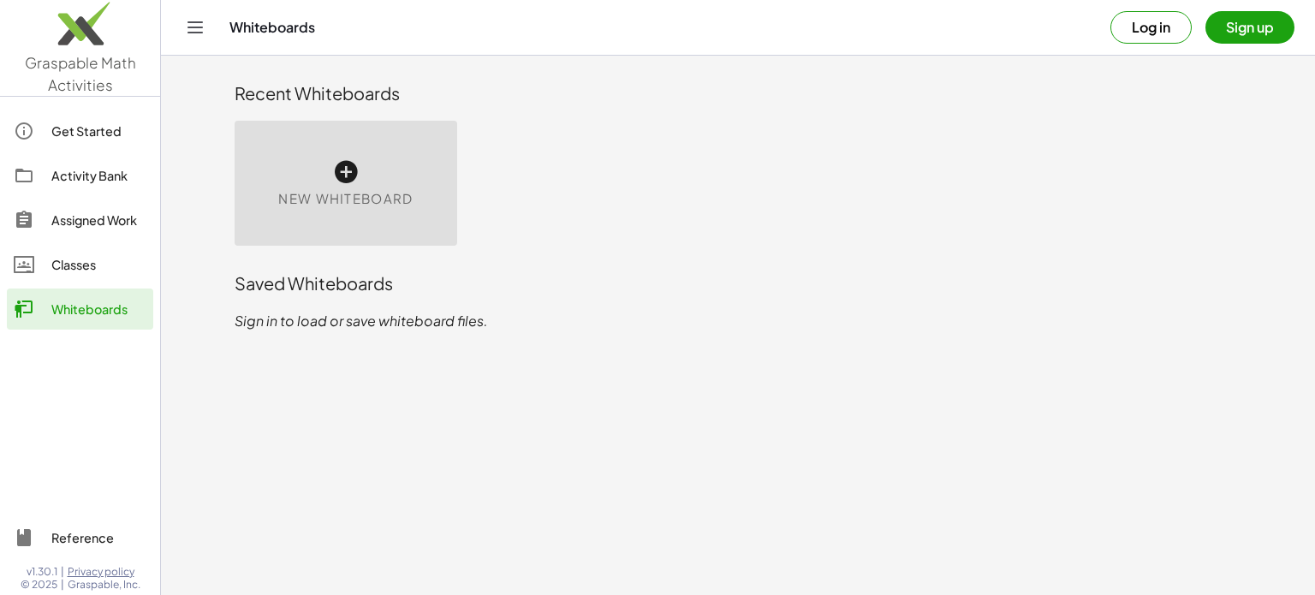
click at [377, 181] on div "New Whiteboard" at bounding box center [346, 183] width 223 height 125
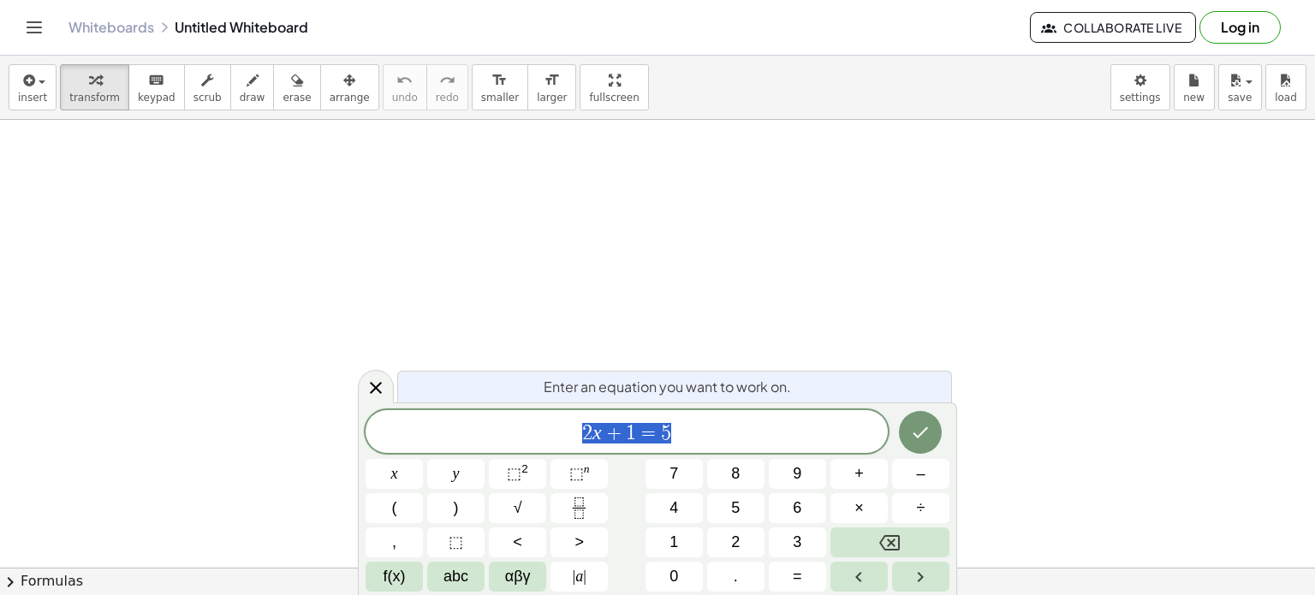
scroll to position [80, 0]
click at [932, 435] on button "Done" at bounding box center [920, 432] width 43 height 43
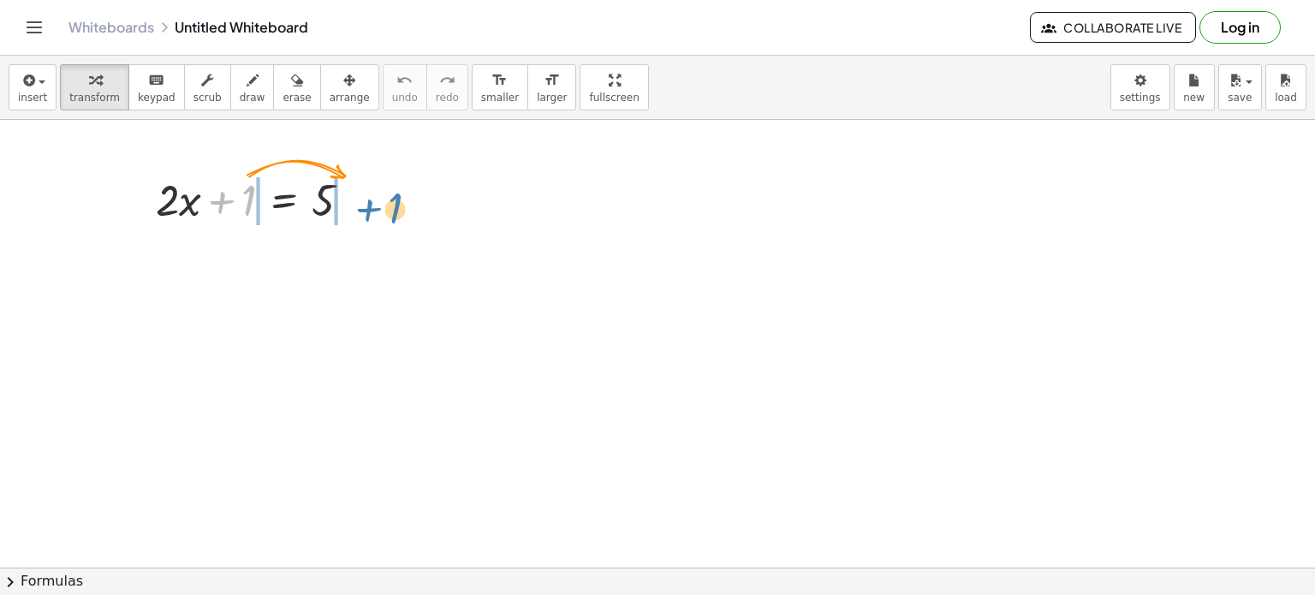
drag, startPoint x: 253, startPoint y: 192, endPoint x: 398, endPoint y: 199, distance: 145.7
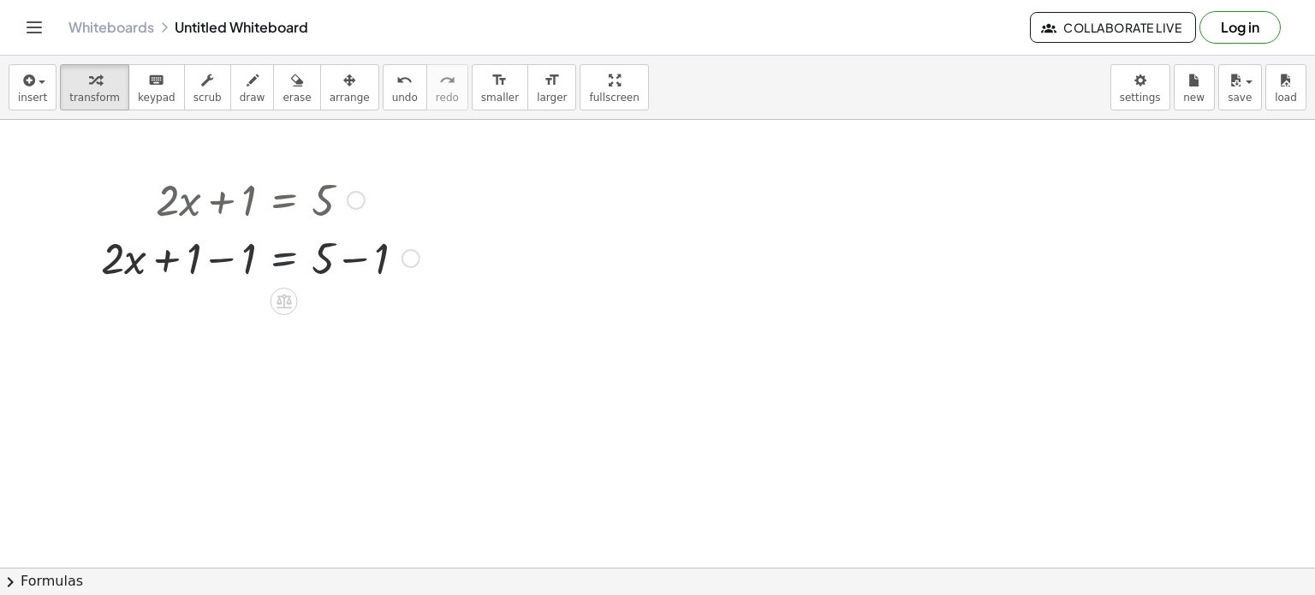
click at [288, 271] on div at bounding box center [260, 257] width 336 height 58
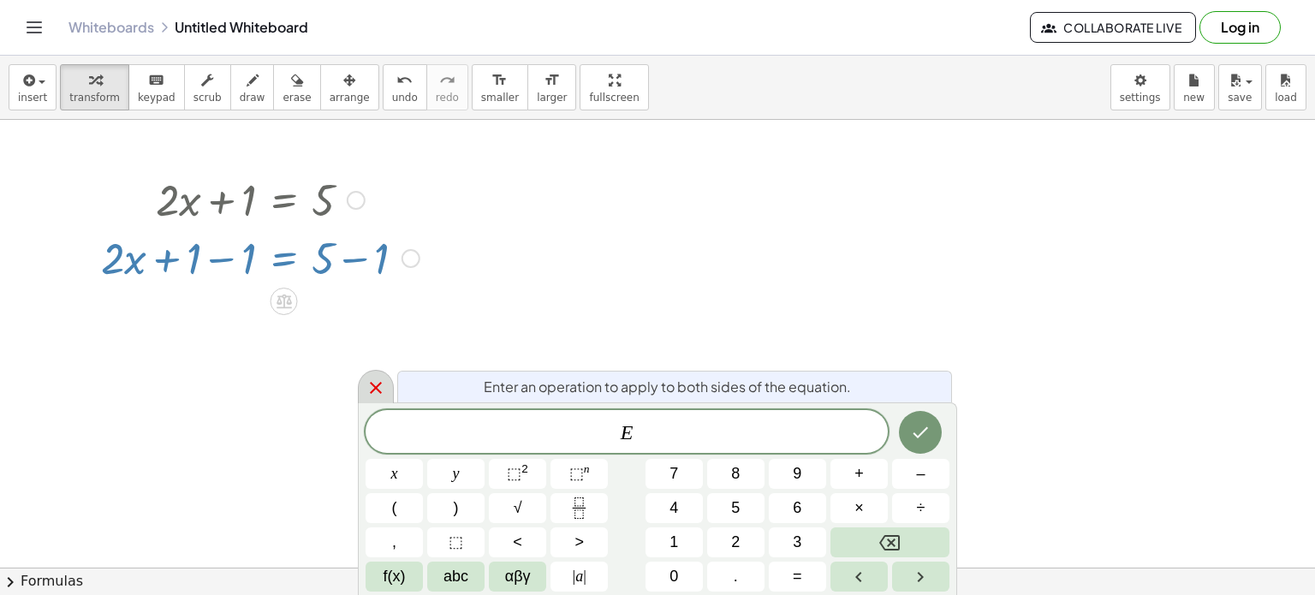
click at [385, 393] on icon at bounding box center [376, 388] width 21 height 21
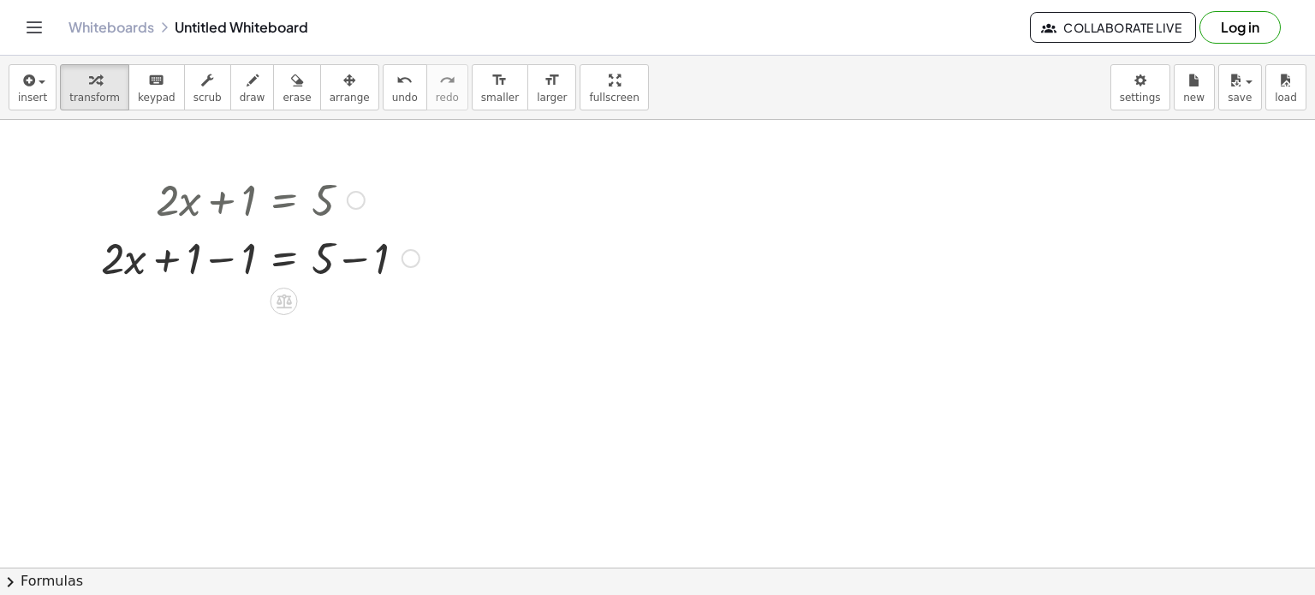
click at [208, 263] on div at bounding box center [260, 257] width 336 height 58
click at [343, 318] on div at bounding box center [260, 315] width 336 height 58
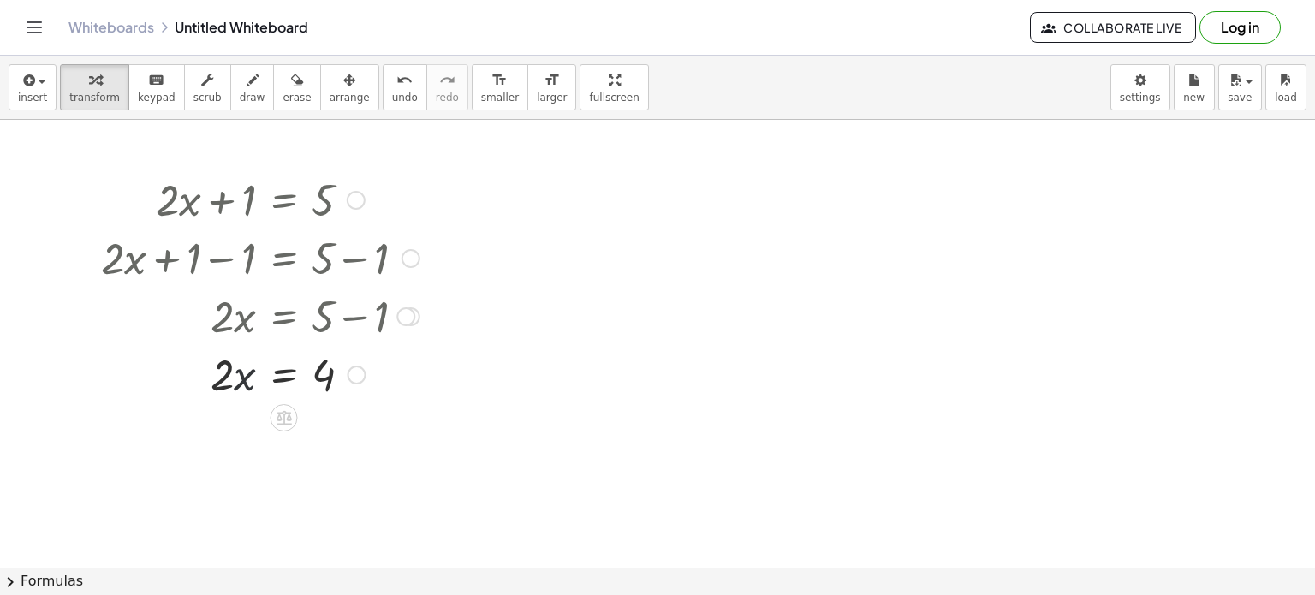
click at [241, 378] on div at bounding box center [260, 373] width 336 height 58
drag, startPoint x: 223, startPoint y: 378, endPoint x: 343, endPoint y: 383, distance: 120.0
click at [343, 383] on div at bounding box center [260, 373] width 336 height 58
click at [233, 449] on div at bounding box center [260, 445] width 336 height 86
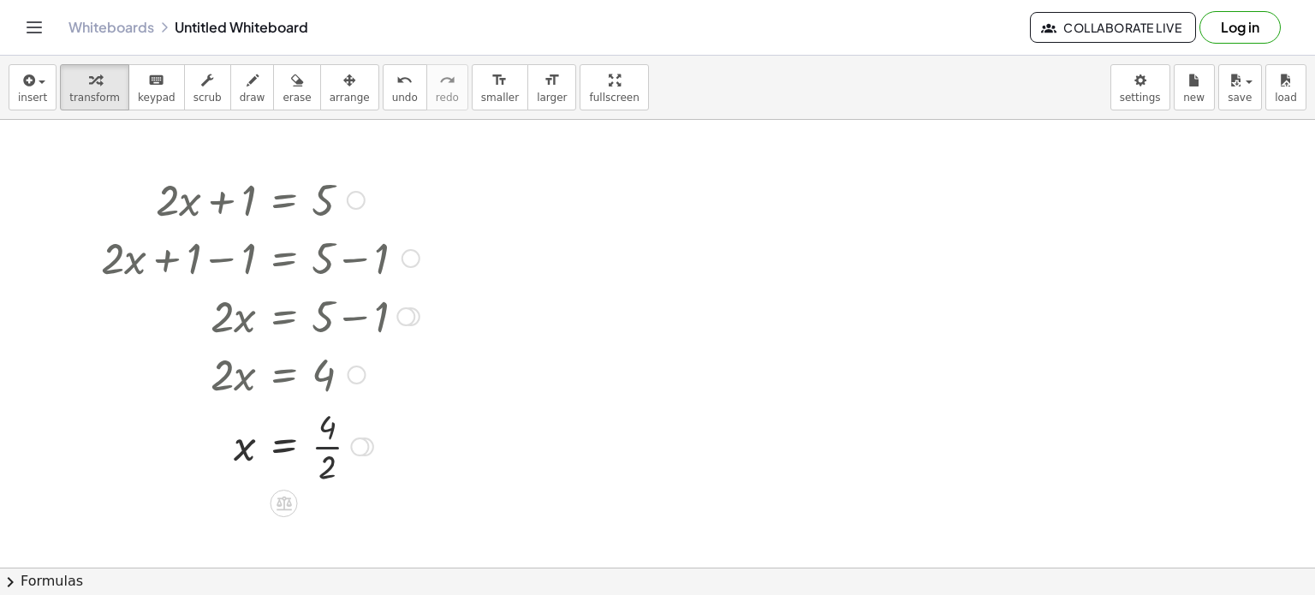
click at [319, 444] on div at bounding box center [260, 445] width 336 height 86
click at [284, 441] on div at bounding box center [260, 445] width 336 height 56
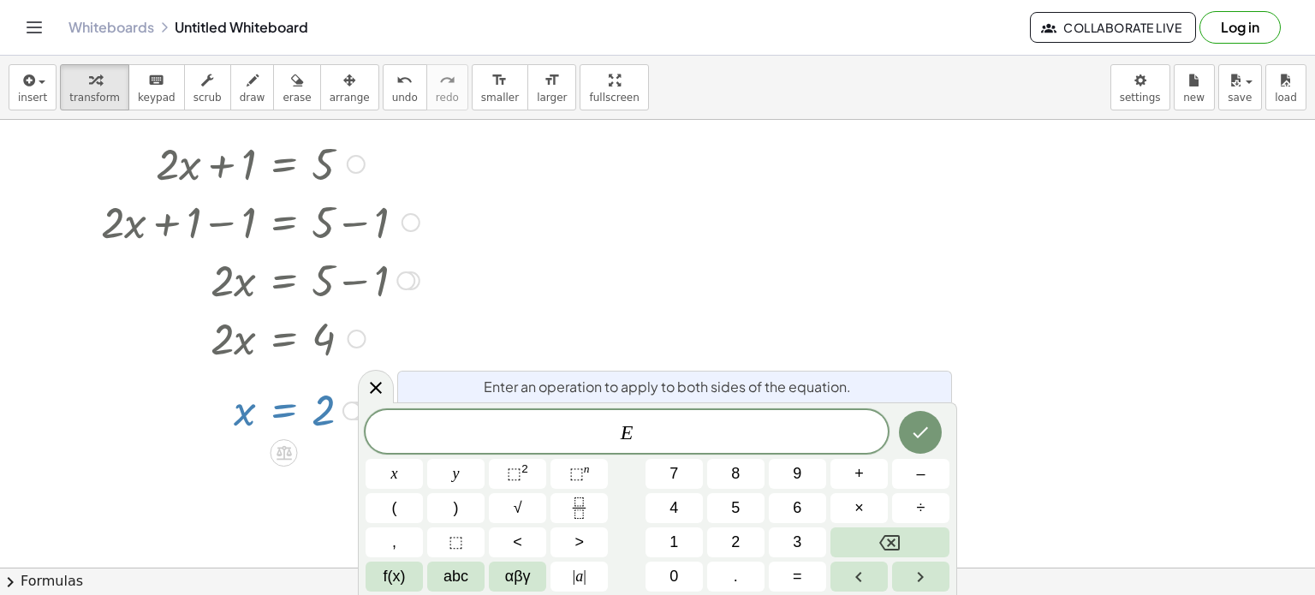
scroll to position [116, 0]
click at [370, 384] on icon at bounding box center [376, 388] width 21 height 21
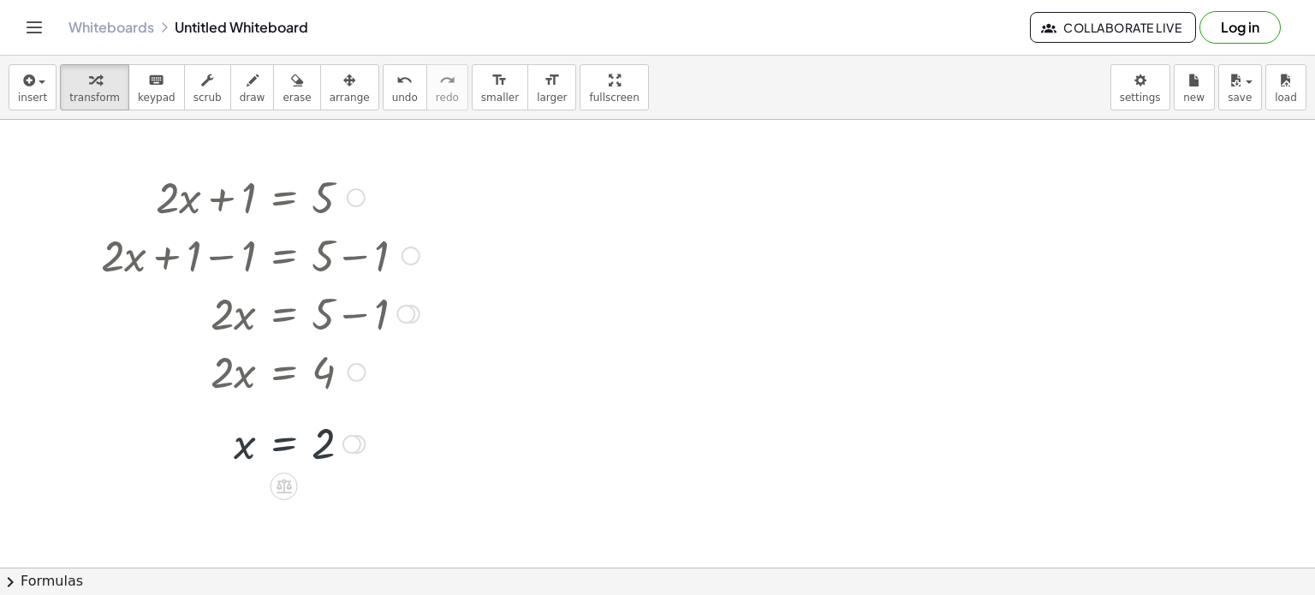
scroll to position [80, 0]
click at [247, 448] on div at bounding box center [260, 445] width 336 height 56
click at [337, 453] on div at bounding box center [260, 445] width 336 height 56
click at [361, 447] on div at bounding box center [356, 446] width 19 height 19
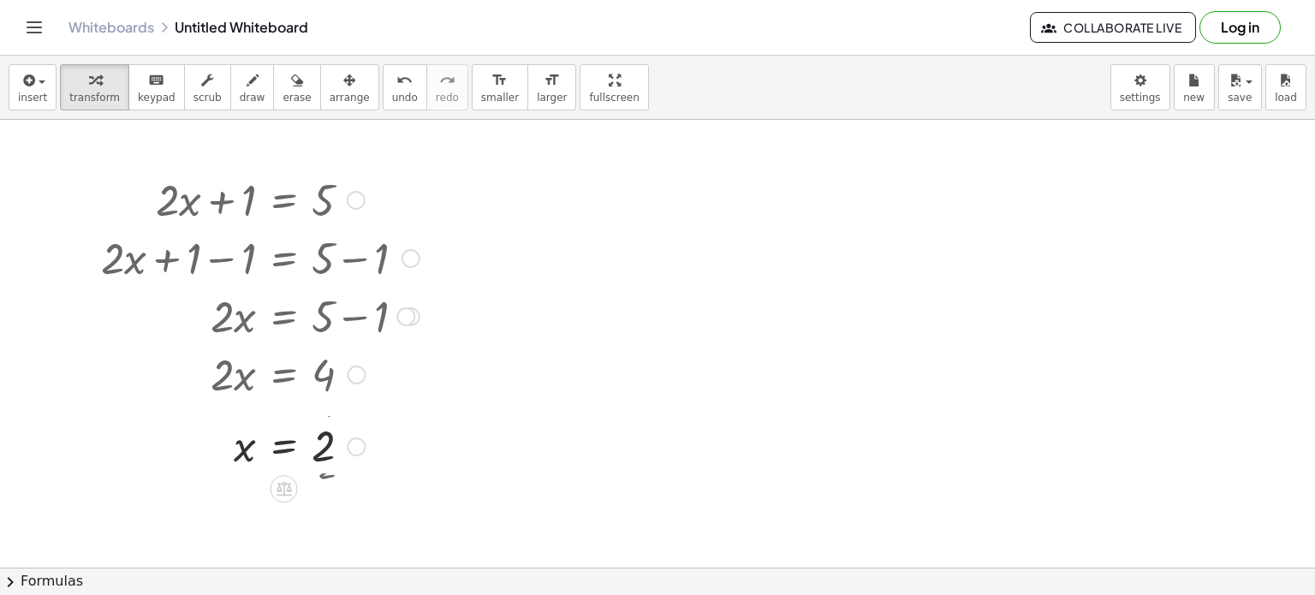
drag, startPoint x: 361, startPoint y: 447, endPoint x: 442, endPoint y: 451, distance: 80.6
click at [442, 451] on div "+ · 2 · x + 1 = 5 + · 2 · x + 1 − 1 = + 5 − 1 + · 2 · x + 0 = + 5 − 1 · 2 · x =…" at bounding box center [657, 487] width 1315 height 897
drag, startPoint x: 358, startPoint y: 448, endPoint x: 368, endPoint y: 518, distance: 70.9
click at [284, 474] on div "x = 2 Transform line Copy line as LaTeX Copy derivation as LaTeX Expand new lin…" at bounding box center [284, 474] width 0 height 0
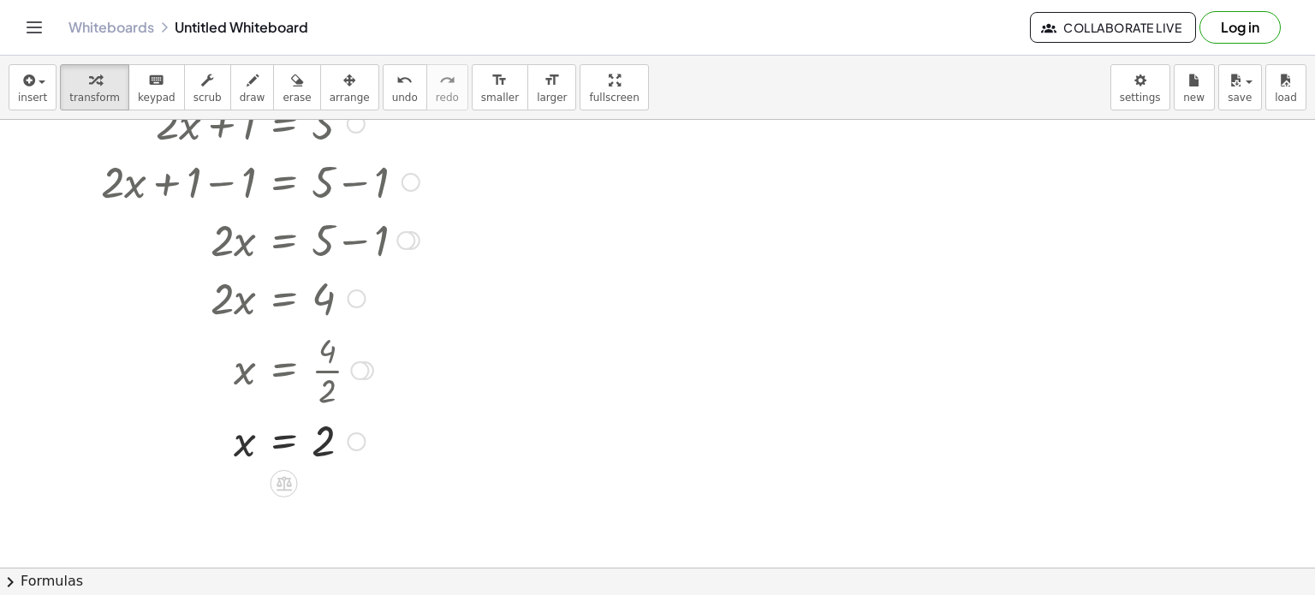
drag, startPoint x: 361, startPoint y: 385, endPoint x: 362, endPoint y: 370, distance: 15.4
click at [284, 371] on div "x = · 4 · 2" at bounding box center [284, 371] width 0 height 0
drag, startPoint x: 362, startPoint y: 370, endPoint x: 362, endPoint y: 406, distance: 36.0
click at [284, 401] on div "x = · 4 · 2" at bounding box center [284, 401] width 0 height 0
drag, startPoint x: 357, startPoint y: 368, endPoint x: 473, endPoint y: 351, distance: 117.7
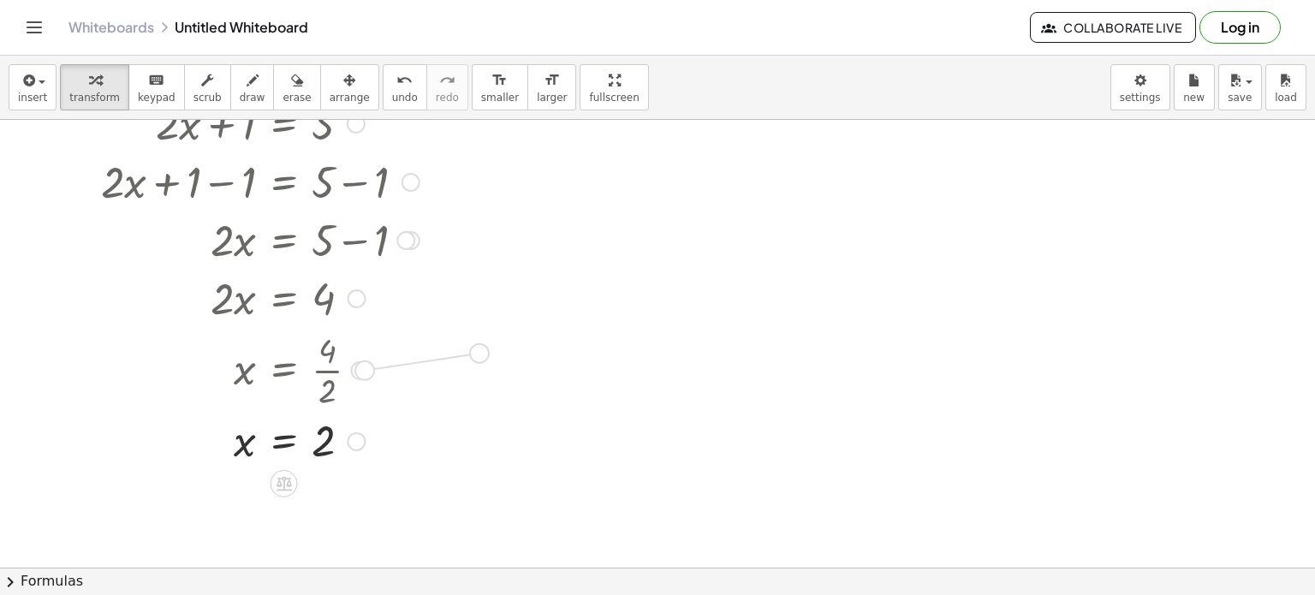
click at [473, 351] on div "+ · 2 · x + 1 = 5 + · 2 · x + 1 − 1 = + 5 − 1 + · 2 · x + 0 = + 5 − 1 · 2 · x =…" at bounding box center [657, 411] width 1315 height 897
drag, startPoint x: 400, startPoint y: 347, endPoint x: 472, endPoint y: 386, distance: 82.0
drag, startPoint x: 297, startPoint y: 433, endPoint x: 297, endPoint y: 498, distance: 65.1
click at [297, 498] on div "+ · 2 · x + 1 = 5 + · 2 · x + 1 − 1 = + 5 − 1 + · 2 · x + 0 = + 5 − 1 · 2 · x =…" at bounding box center [657, 411] width 1315 height 897
click at [418, 360] on div at bounding box center [260, 369] width 336 height 86
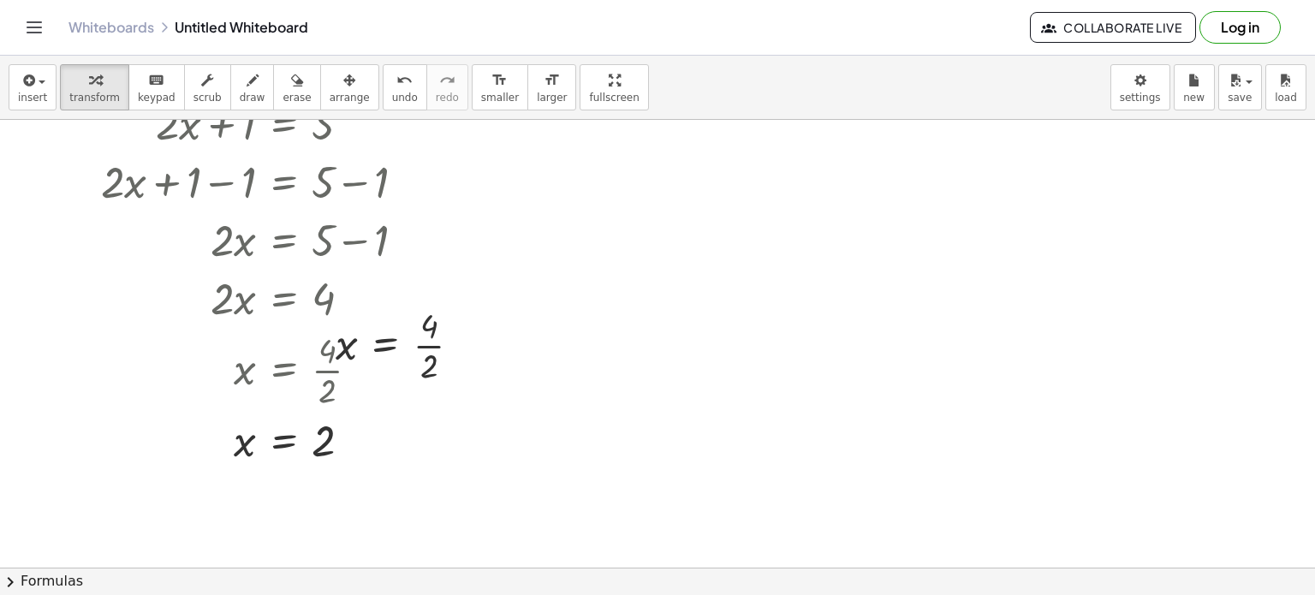
drag, startPoint x: 626, startPoint y: 247, endPoint x: 376, endPoint y: 316, distance: 259.4
click at [376, 316] on div "+ · 2 · x + 1 = 5 + · 2 · x + 1 − 1 = + 5 − 1 + · 2 · x + 0 = + 5 − 1 · 2 · x =…" at bounding box center [657, 411] width 1315 height 897
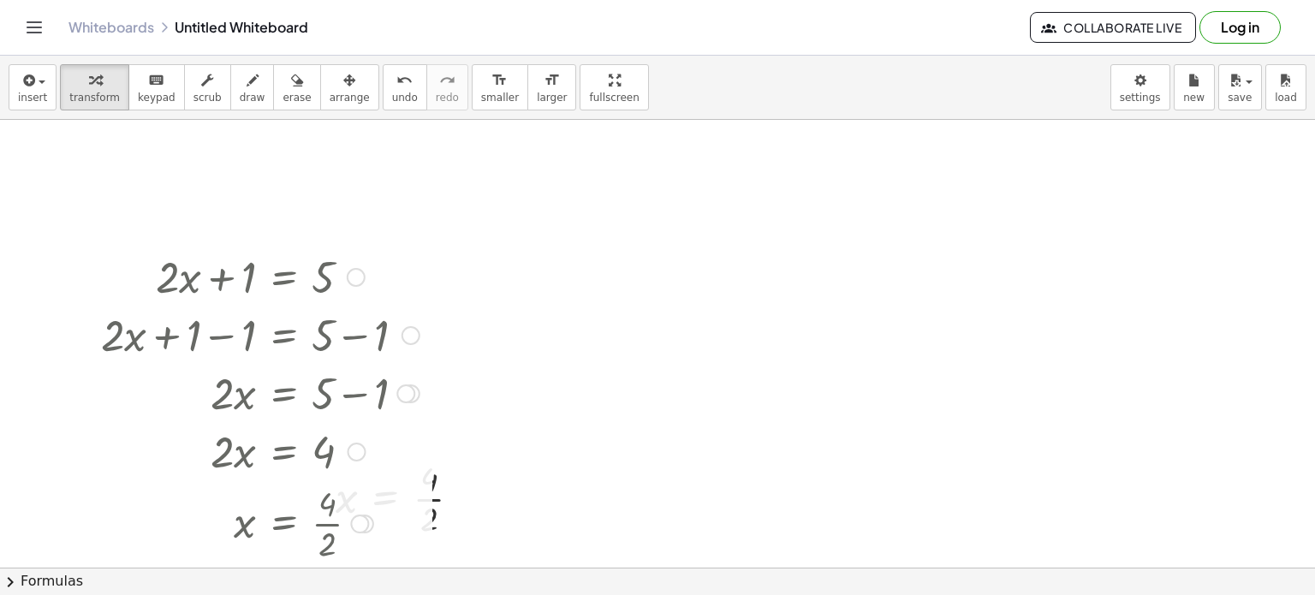
scroll to position [130, 0]
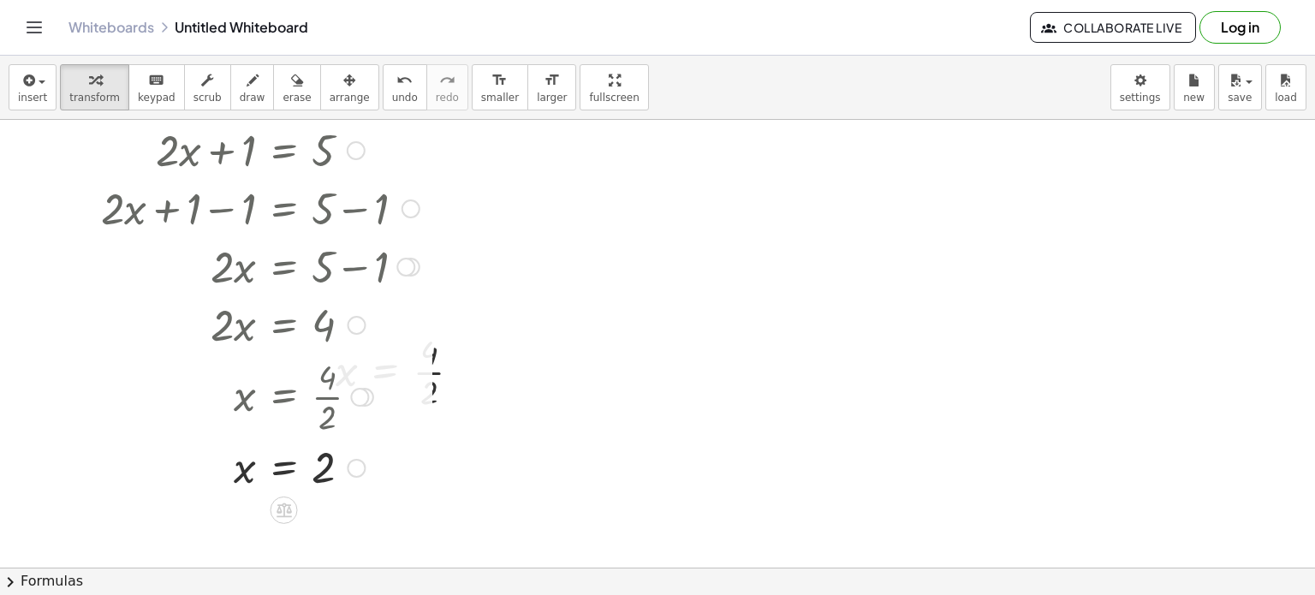
click at [312, 280] on div at bounding box center [260, 265] width 336 height 58
click at [301, 321] on div at bounding box center [260, 323] width 336 height 58
click at [415, 272] on div at bounding box center [410, 267] width 19 height 19
drag, startPoint x: 356, startPoint y: 276, endPoint x: 467, endPoint y: 248, distance: 114.8
click at [467, 248] on div "+ · 2 · x + 1 = 5 + · 2 · x + 1 − 1 = + 5 − 1 + · 2 · x + 0 = + 5 − 1 · 2 · x =…" at bounding box center [657, 438] width 1315 height 897
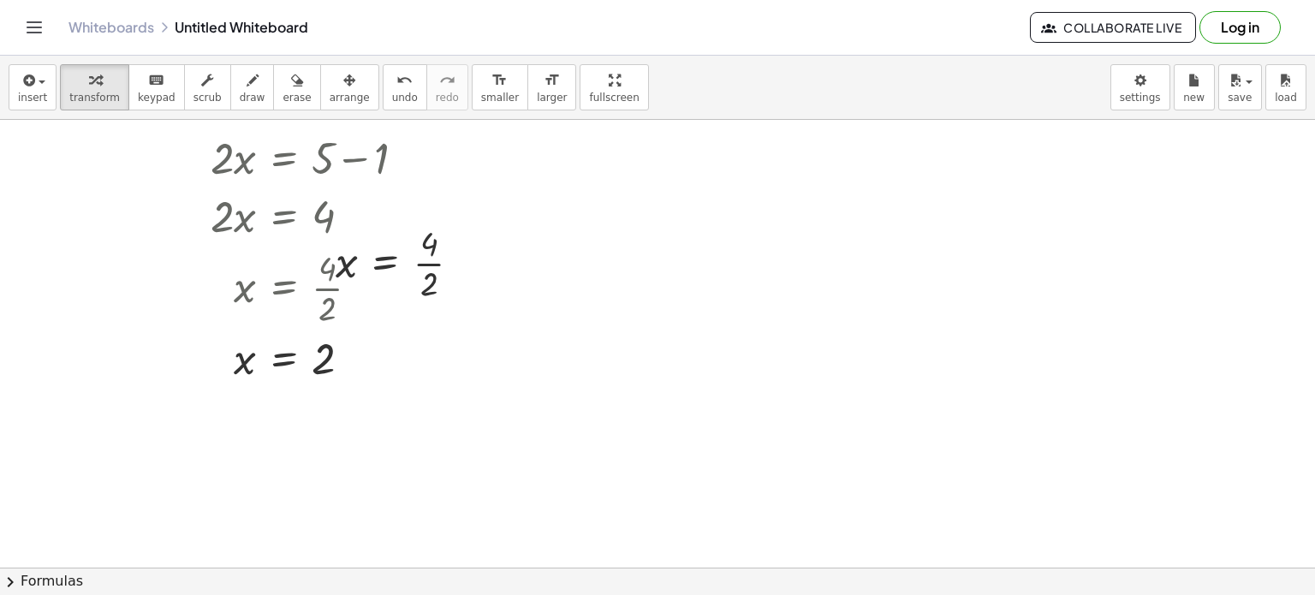
scroll to position [0, 0]
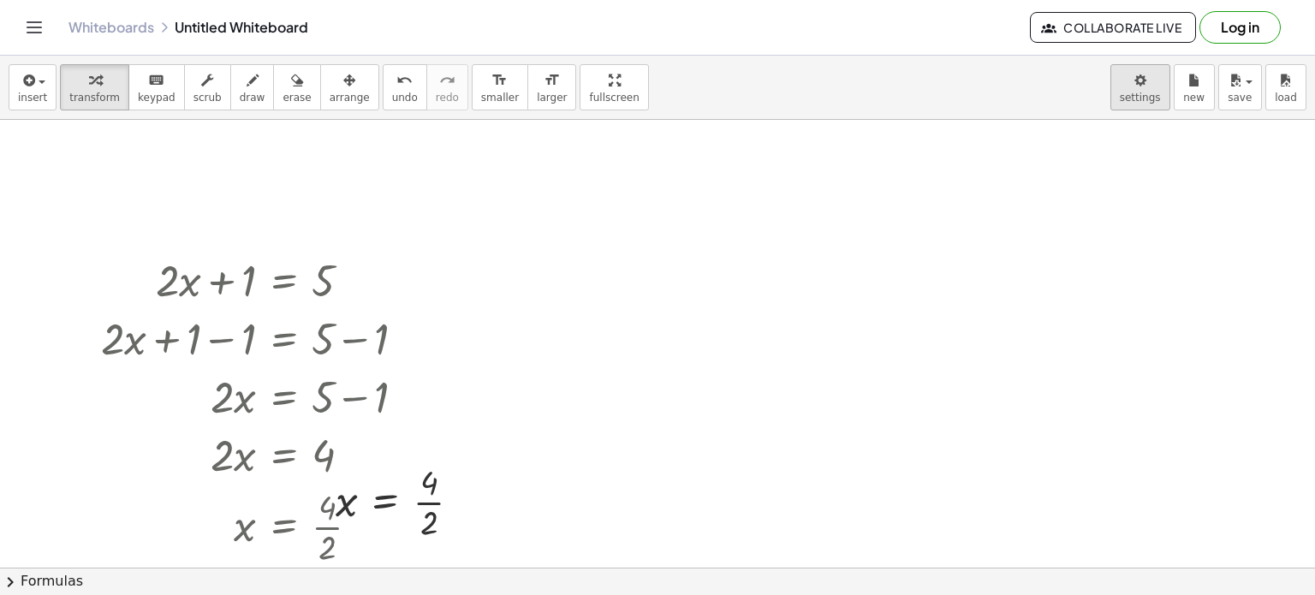
click at [1149, 88] on body "Graspable Math Activities Get Started Activity Bank Assigned Work Classes White…" at bounding box center [657, 297] width 1315 height 595
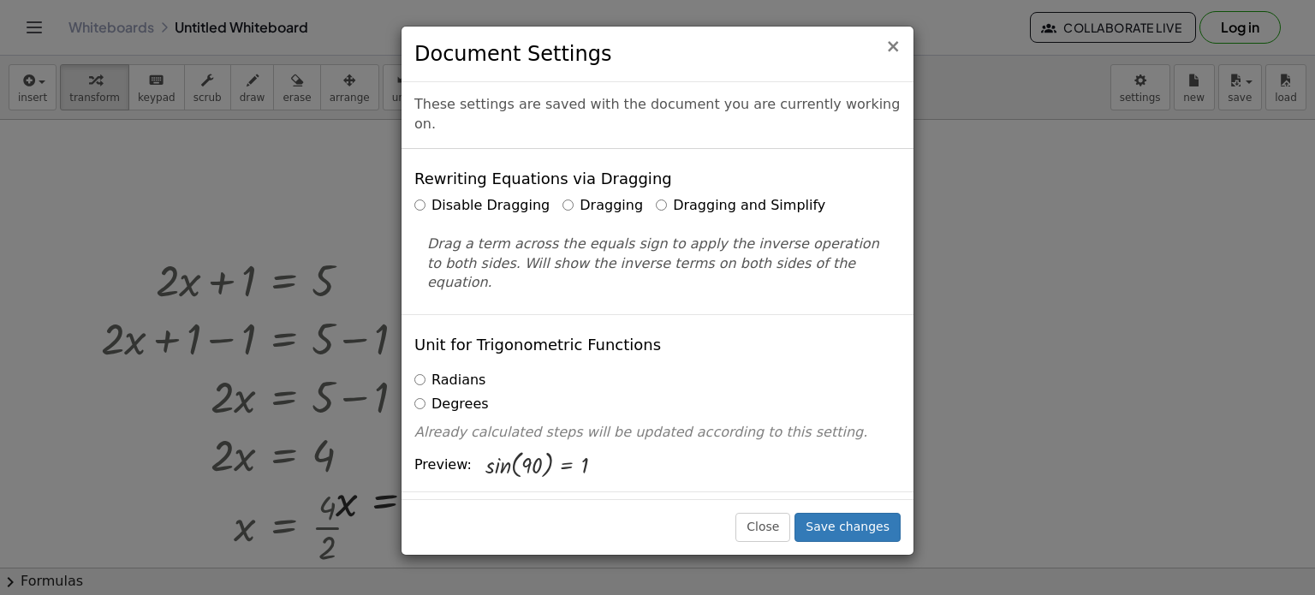
click at [897, 42] on span "×" at bounding box center [892, 46] width 15 height 21
